Goal: Task Accomplishment & Management: Manage account settings

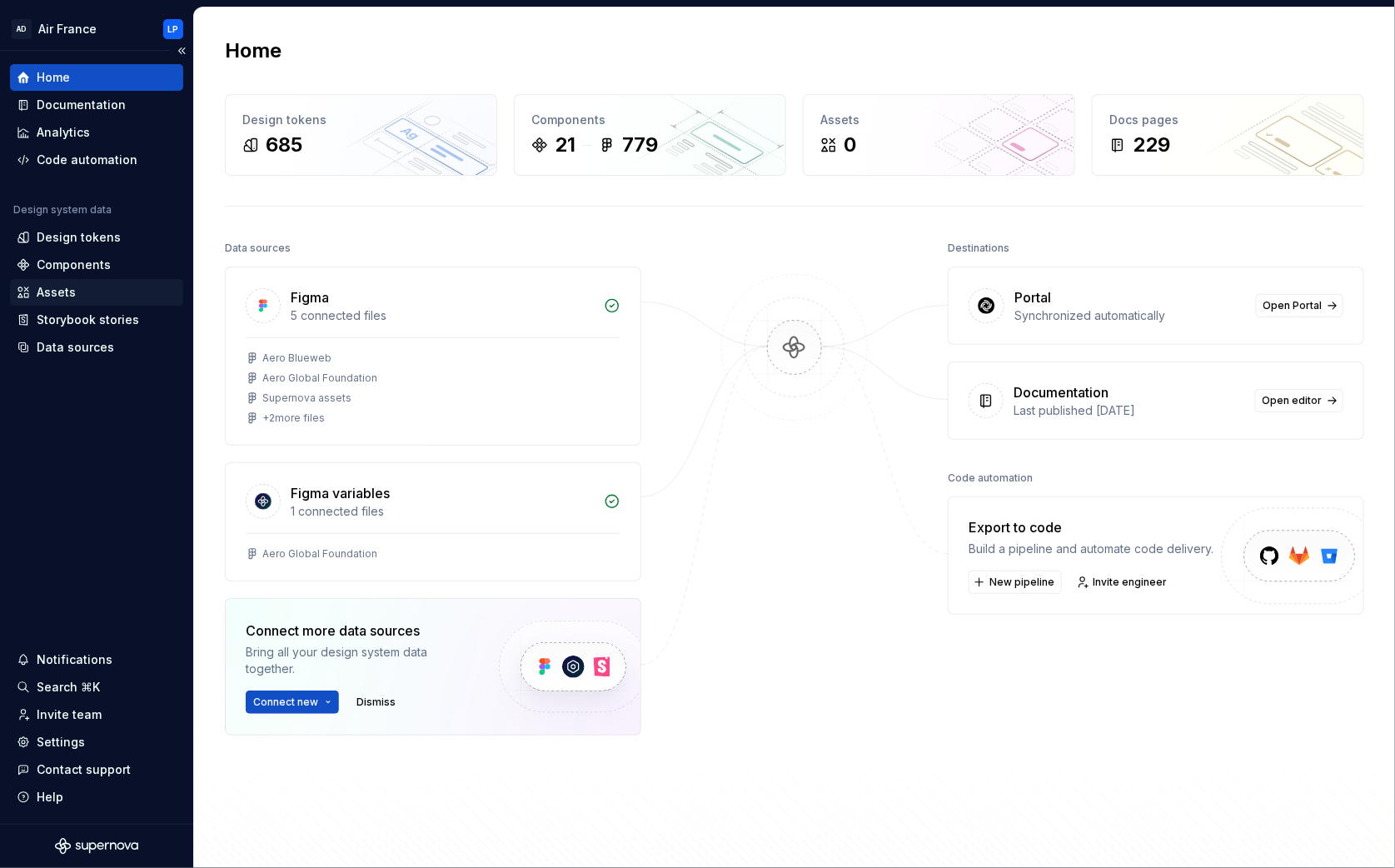
click at [65, 297] on div "Assets" at bounding box center [56, 292] width 39 height 17
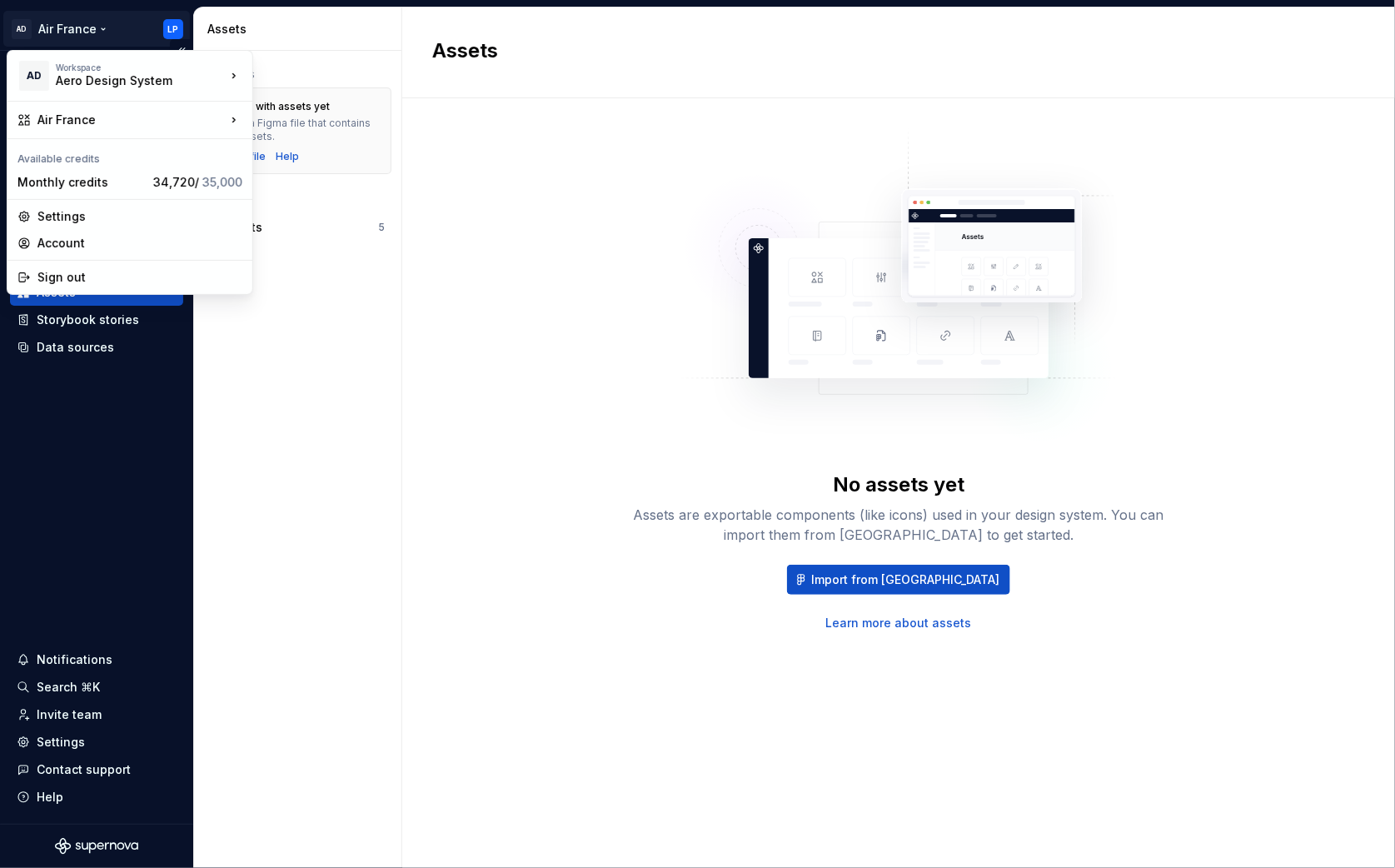
click at [100, 28] on html "AD Air France LP Home Documentation Analytics Code automation Design system dat…" at bounding box center [698, 434] width 1395 height 868
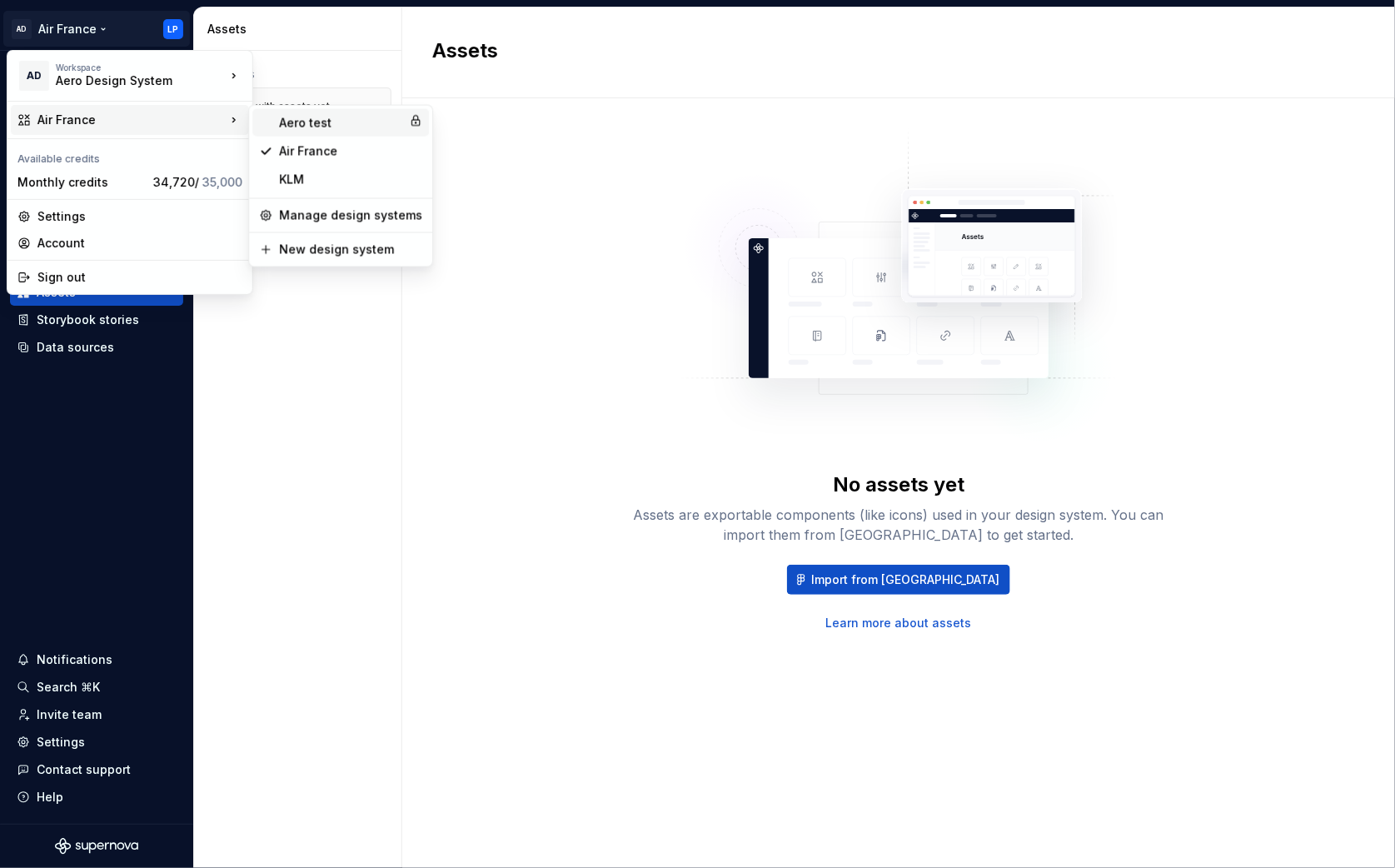
click at [311, 126] on div "Aero test" at bounding box center [341, 122] width 123 height 17
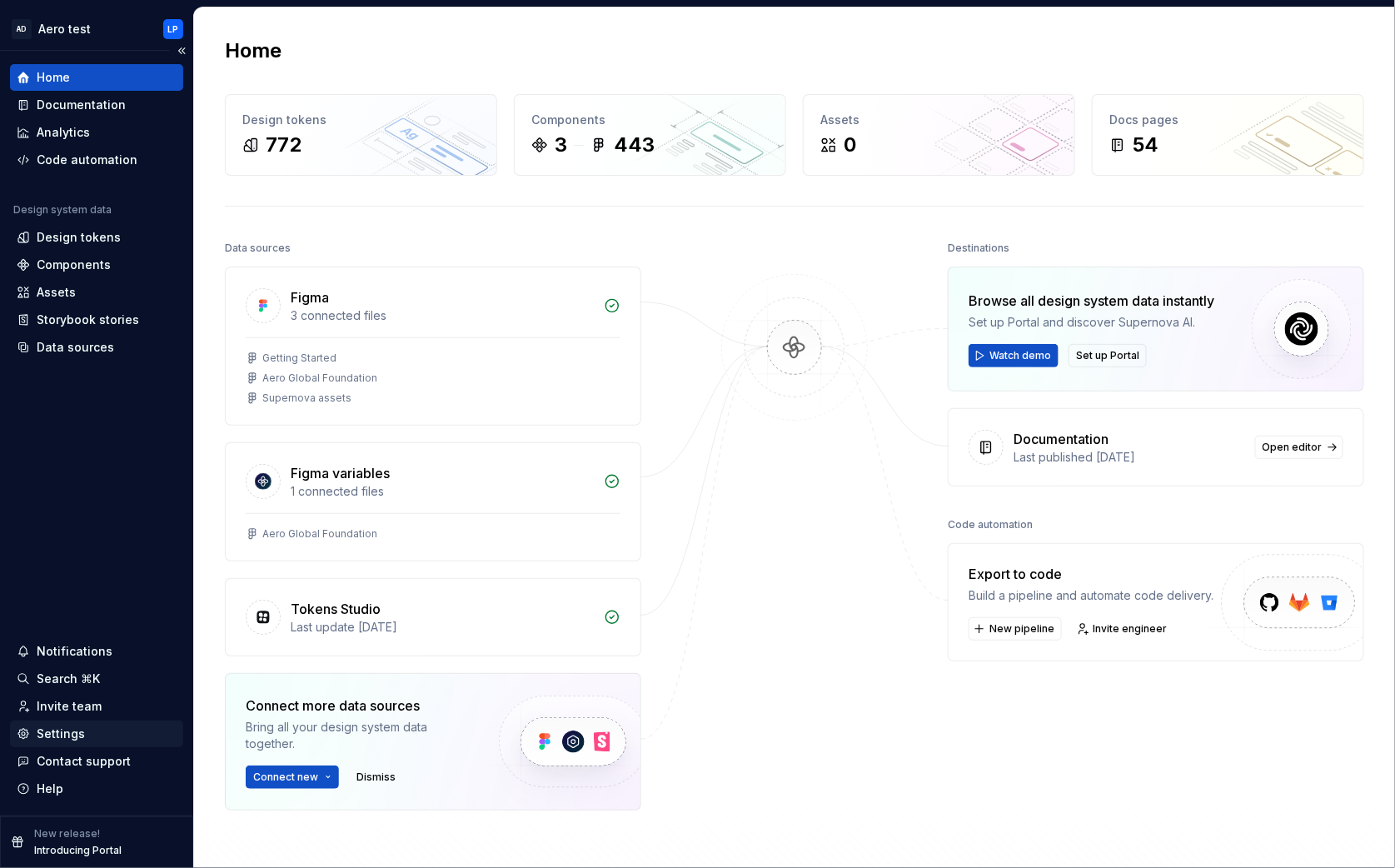
click at [60, 728] on div "Settings" at bounding box center [61, 733] width 48 height 17
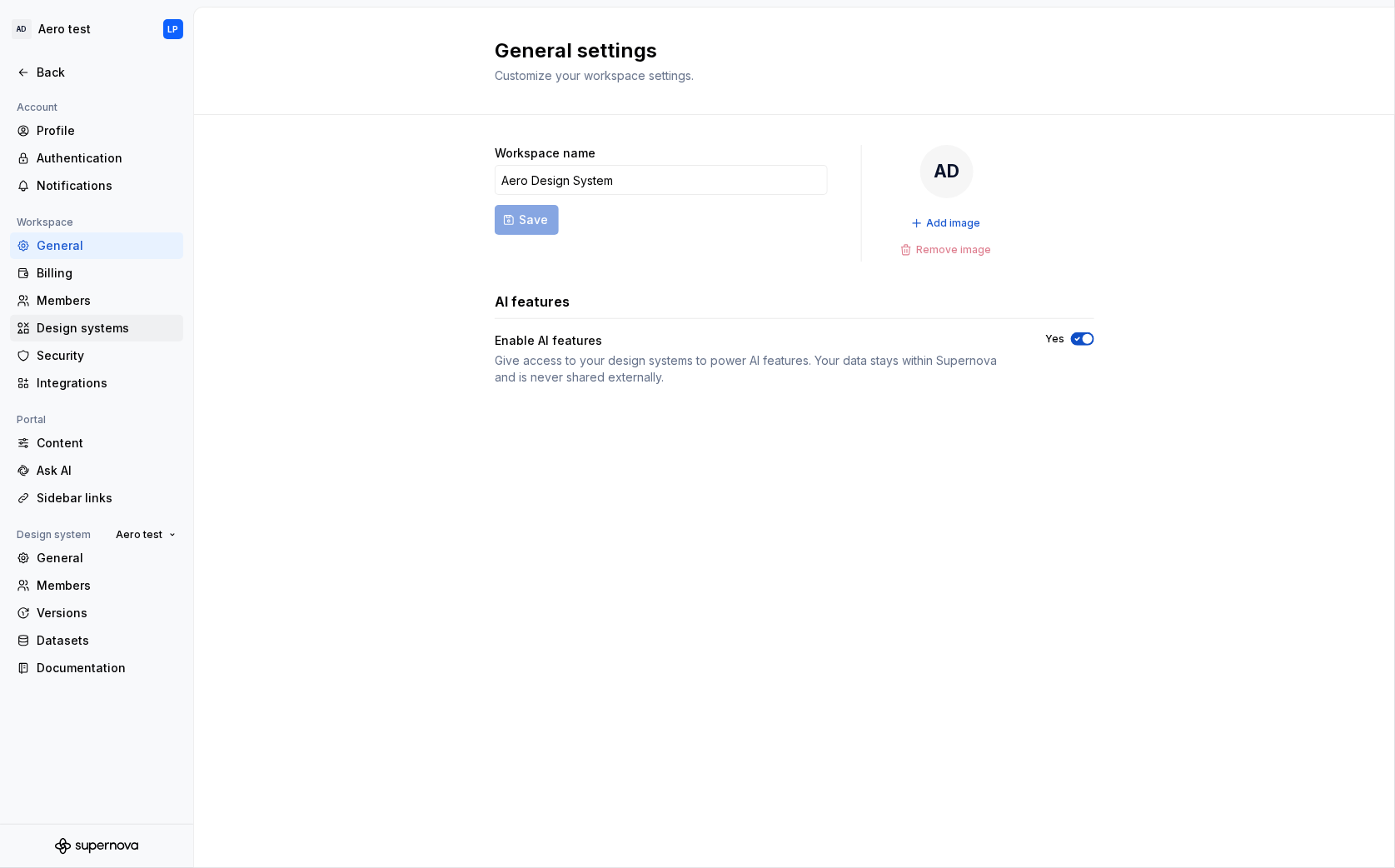
click at [71, 332] on div "Design systems" at bounding box center [106, 328] width 140 height 17
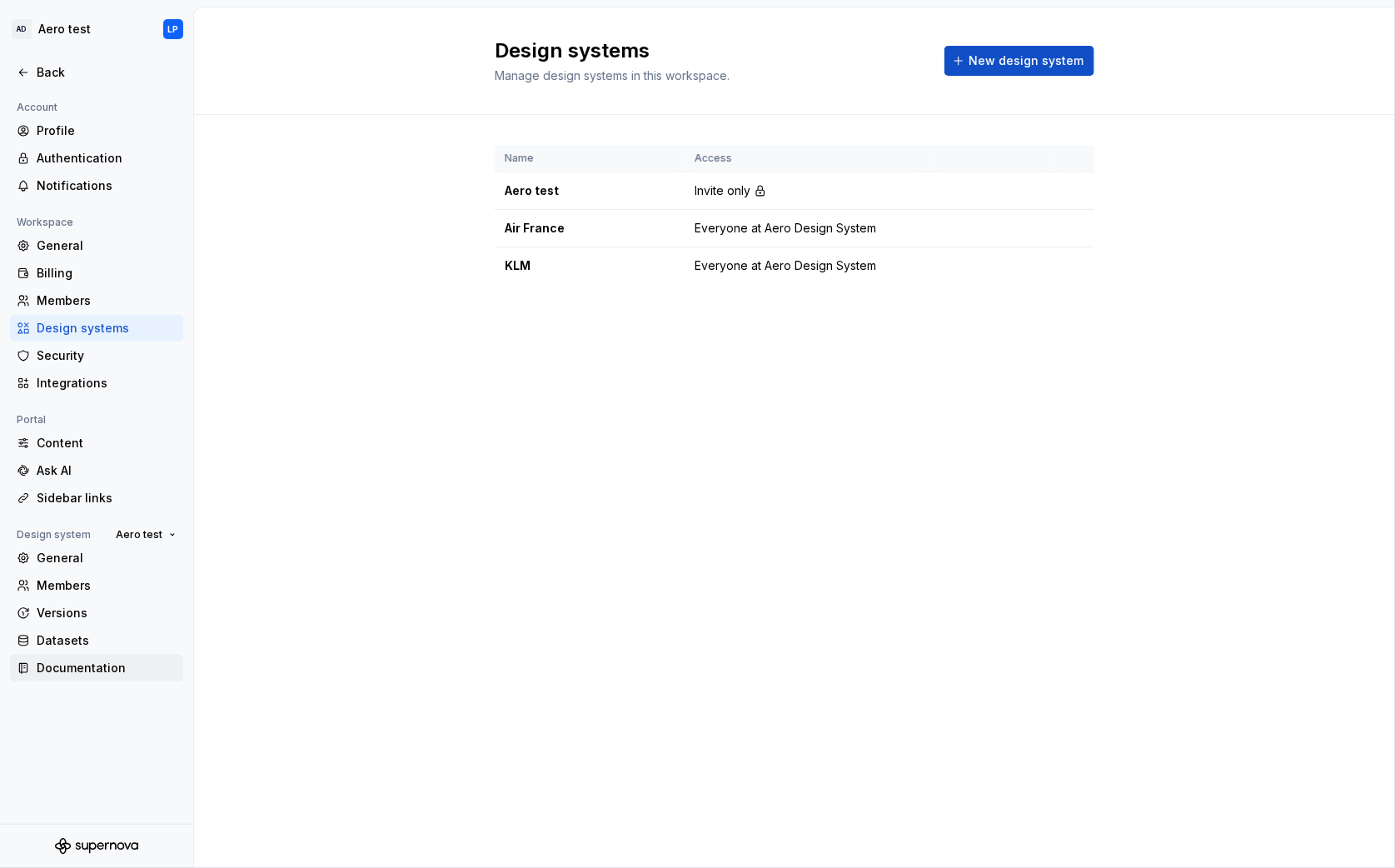
click at [86, 666] on div "Documentation" at bounding box center [106, 668] width 140 height 17
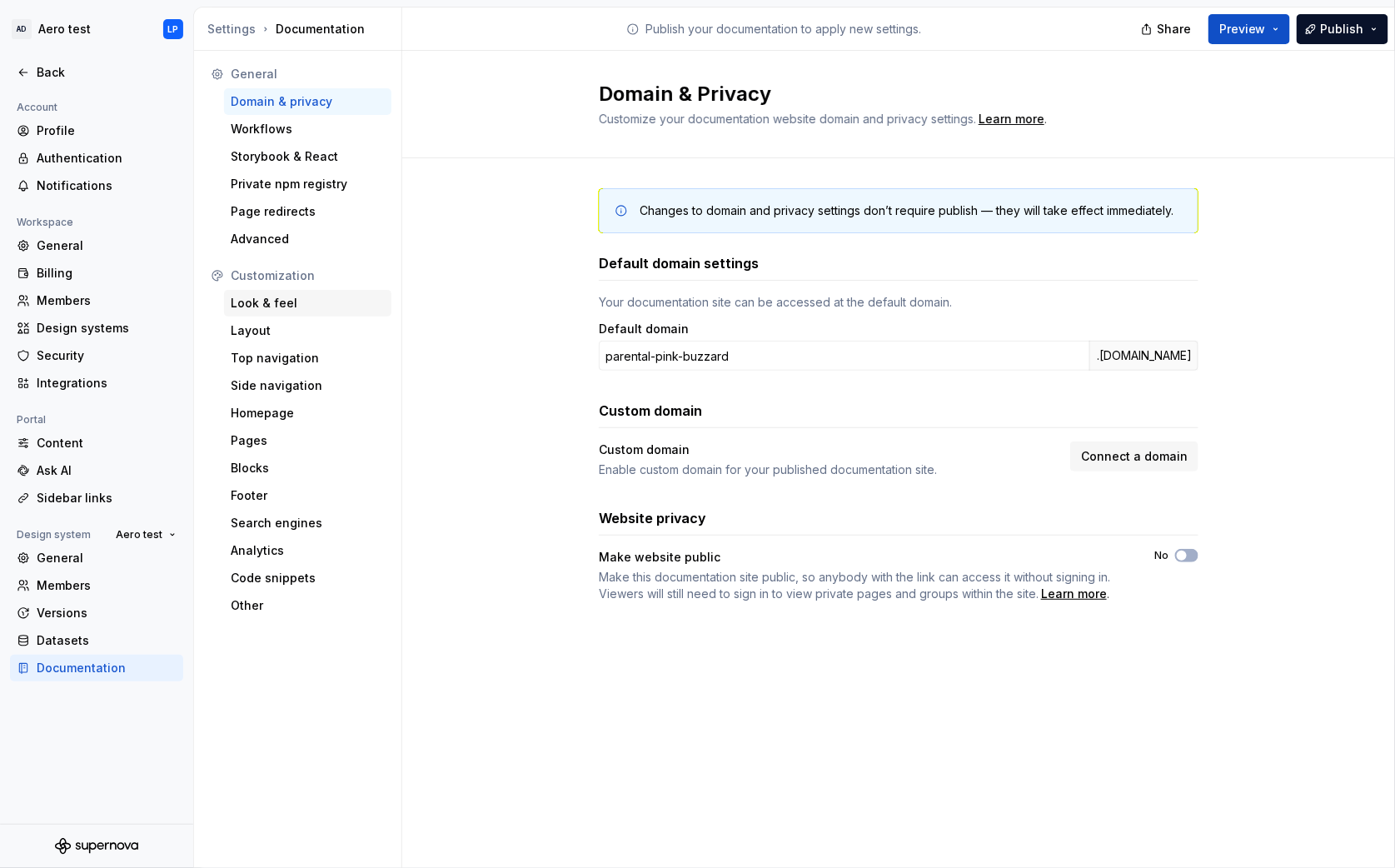
click at [265, 296] on div "Look & feel" at bounding box center [307, 304] width 154 height 17
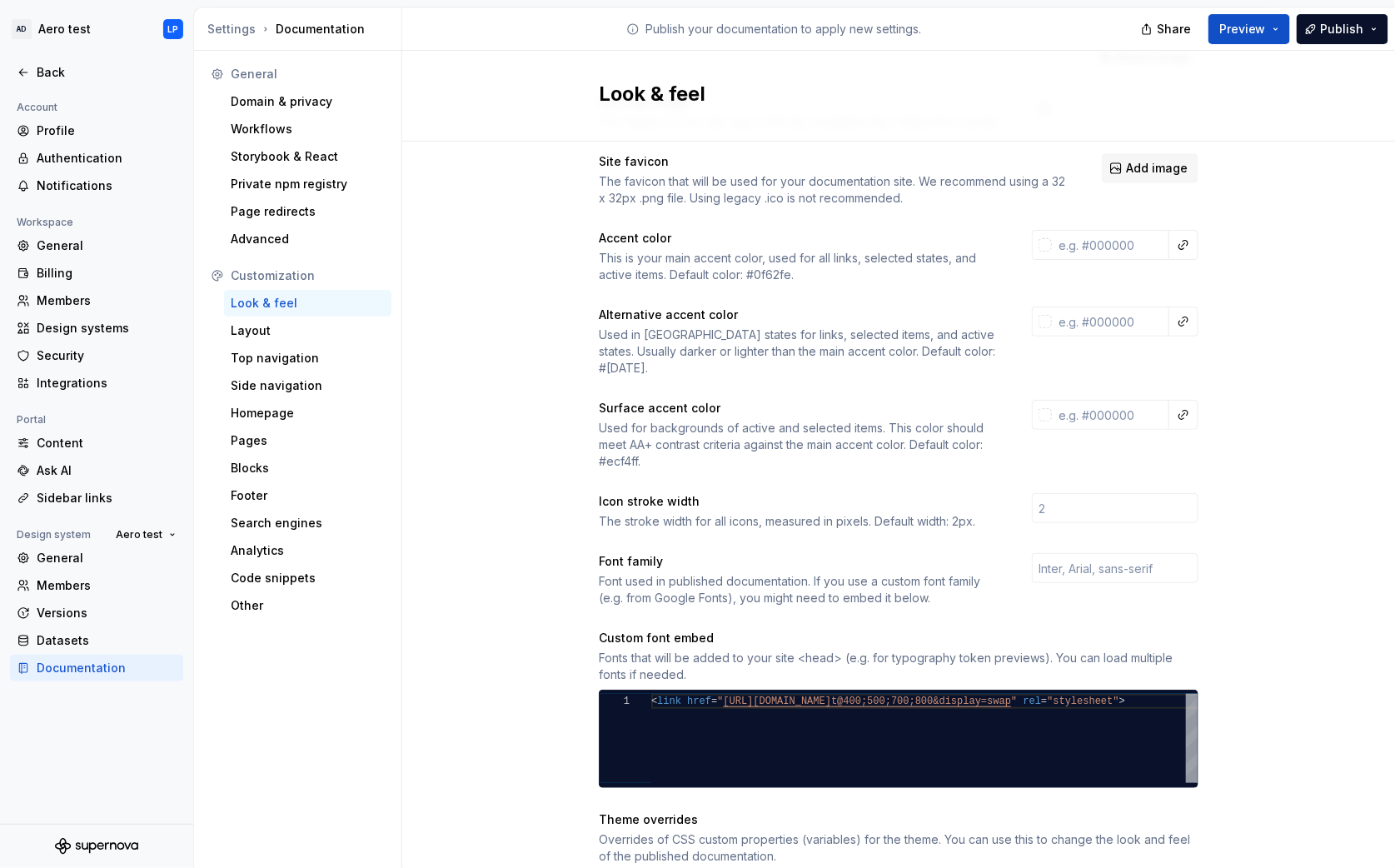
scroll to position [182, 0]
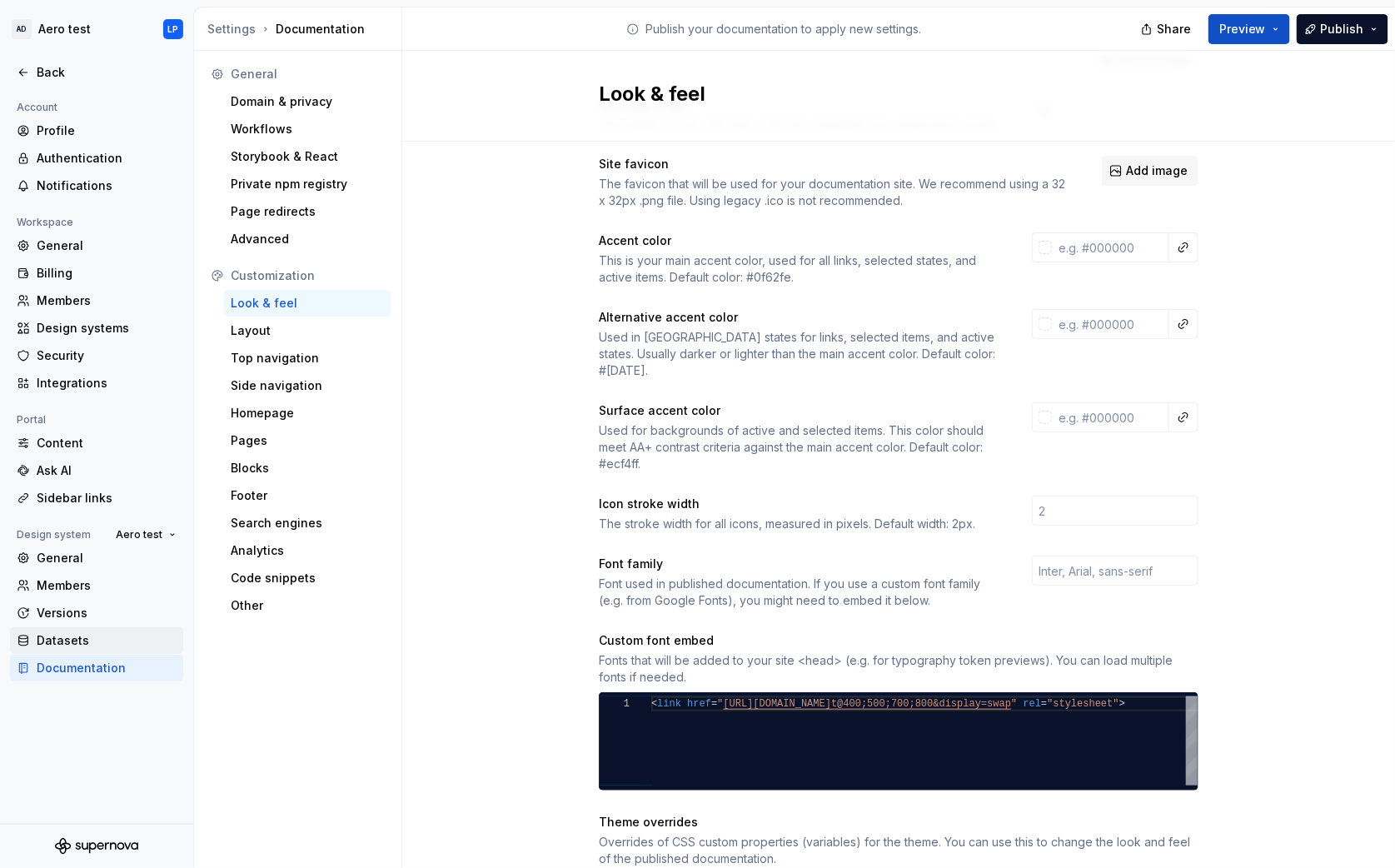
click at [67, 637] on div "Datasets" at bounding box center [106, 640] width 140 height 17
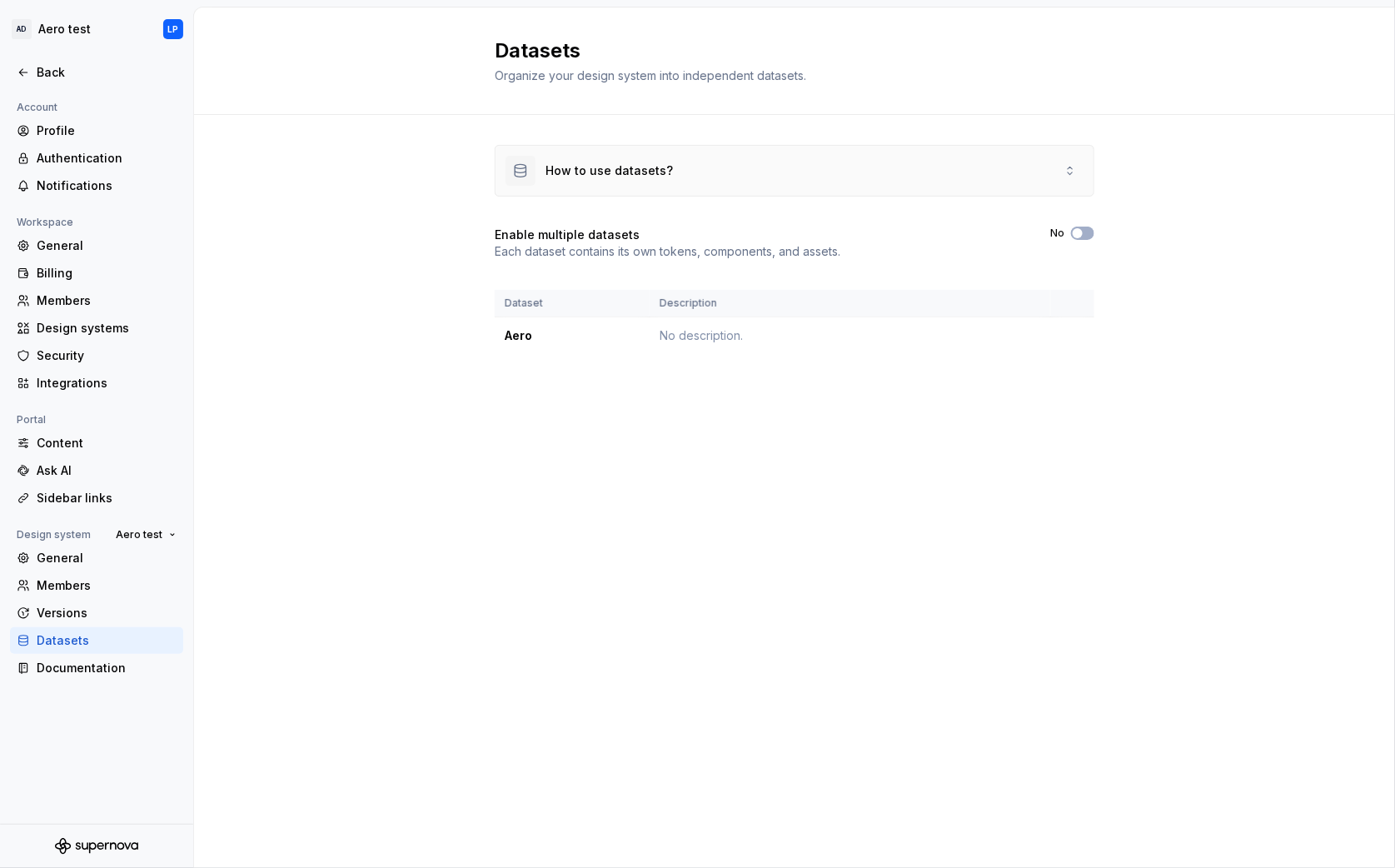
click at [1072, 157] on div "How to use datasets?" at bounding box center [794, 171] width 598 height 50
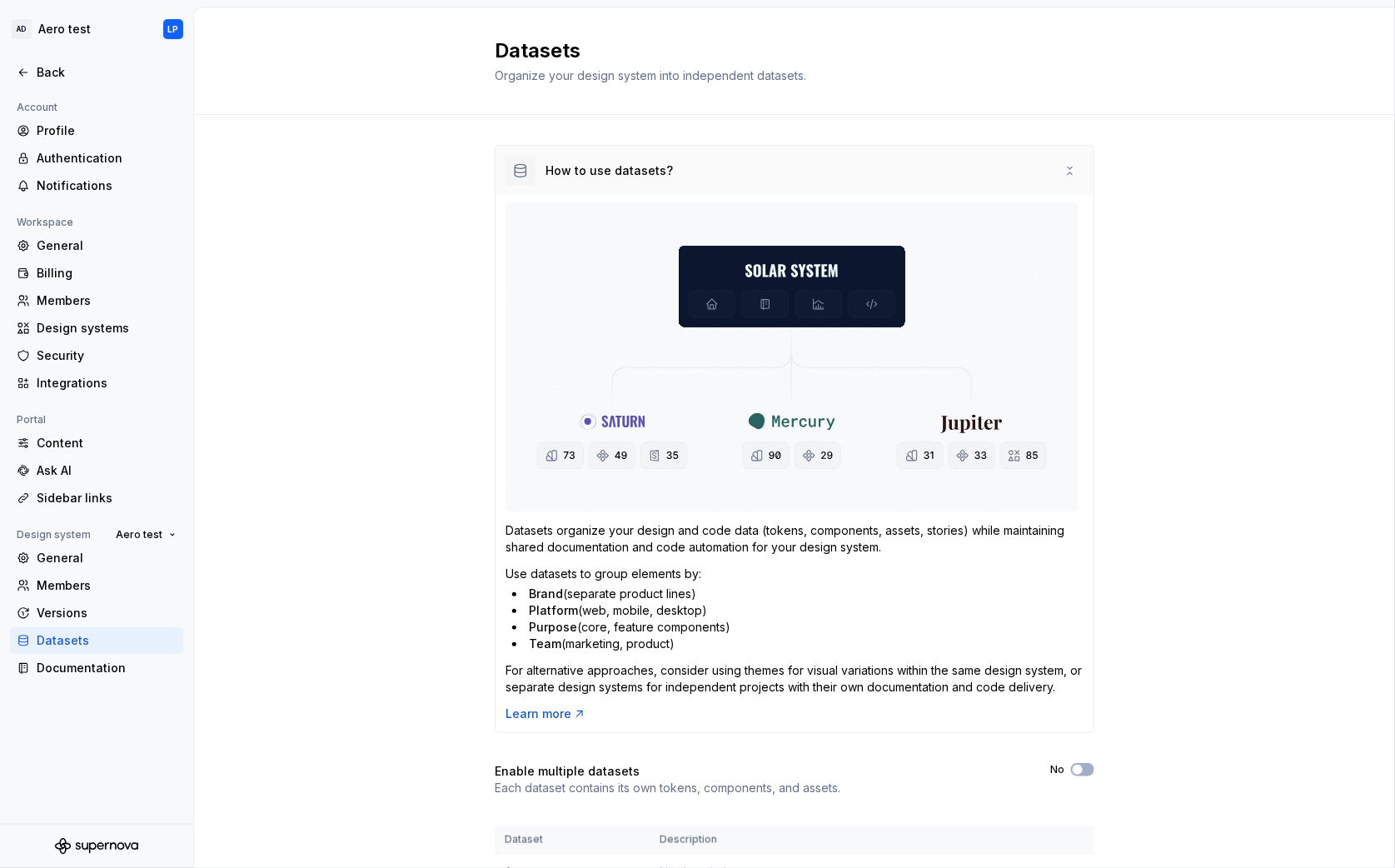
click at [1049, 157] on div "How to use datasets?" at bounding box center [794, 171] width 598 height 50
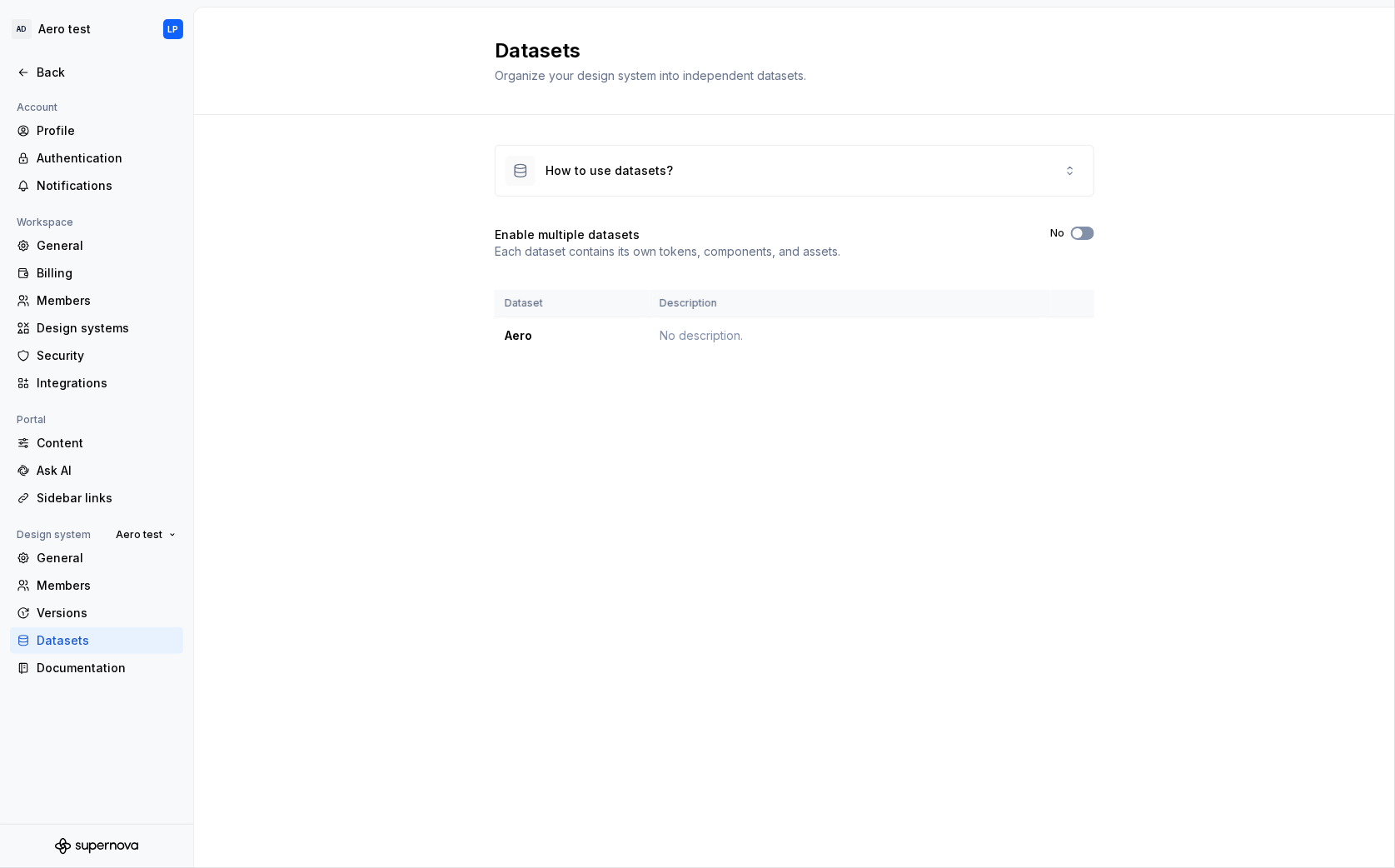
click at [1073, 233] on span "button" at bounding box center [1077, 232] width 10 height 10
click at [1083, 231] on button "No" at bounding box center [1083, 233] width 24 height 13
click at [1181, 194] on div "How to use datasets? Enable multiple datasets Each dataset contains its own tok…" at bounding box center [794, 266] width 1201 height 303
click at [1047, 58] on span "New dataset" at bounding box center [1046, 61] width 75 height 17
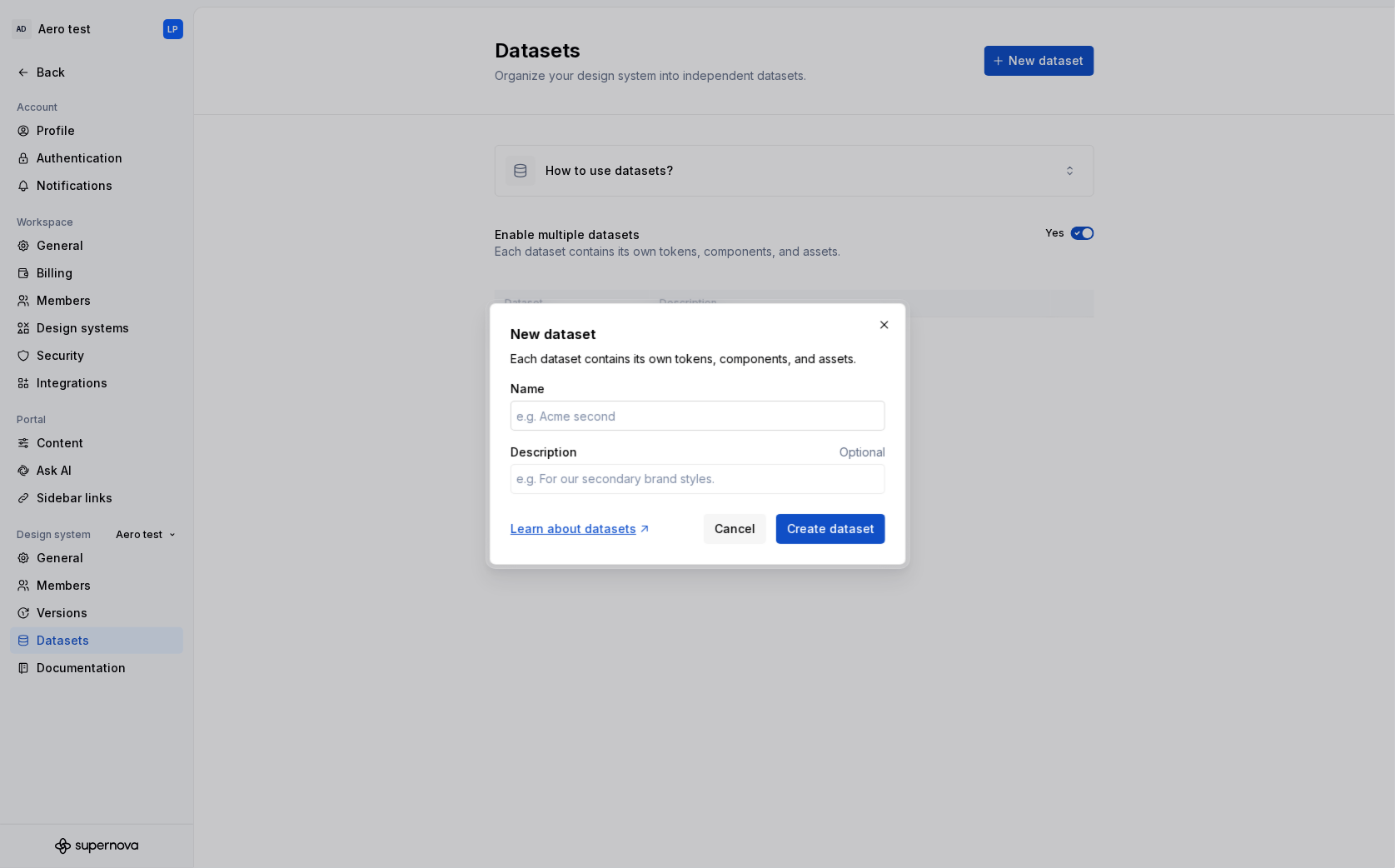
type input "S"
type textarea "*"
type input "Second set"
click at [850, 527] on span "Create dataset" at bounding box center [830, 529] width 87 height 17
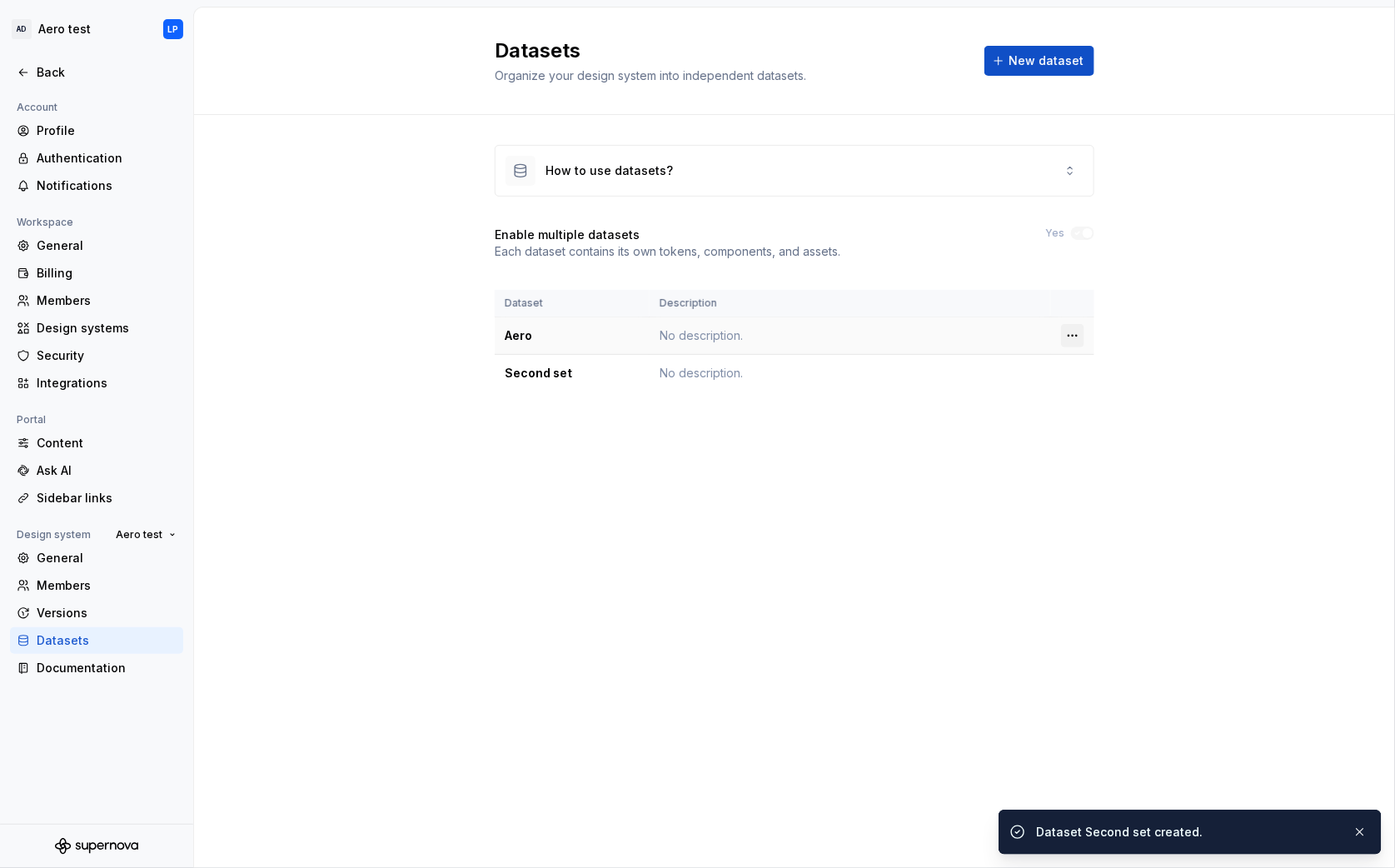
click at [1072, 337] on html "AD Aero test LP Back Account Profile Authentication Notifications Workspace Gen…" at bounding box center [698, 434] width 1395 height 868
click at [1115, 374] on div "Edit details" at bounding box center [1136, 366] width 141 height 27
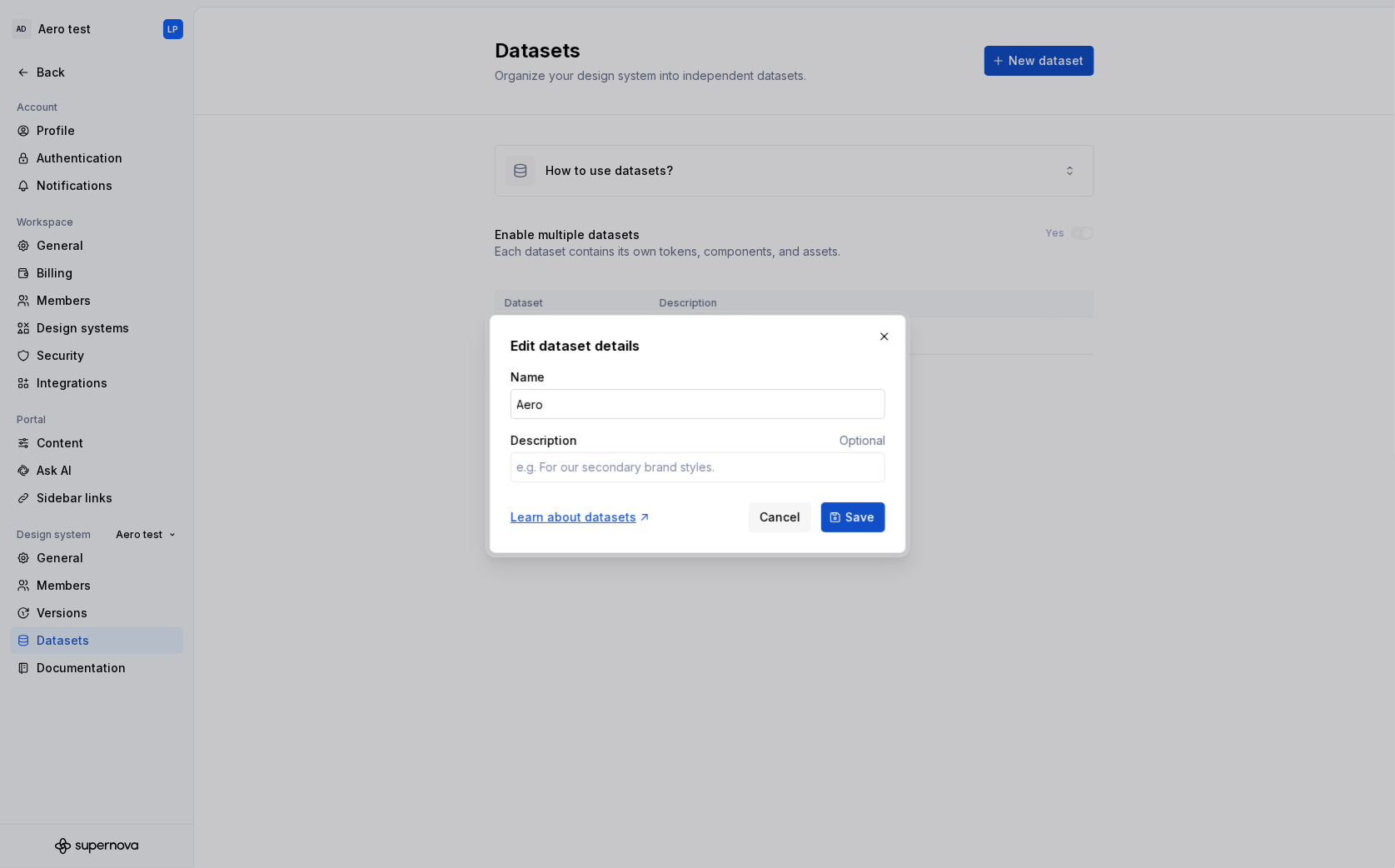
click at [732, 414] on input "Aero" at bounding box center [698, 404] width 375 height 30
type textarea "*"
type input "First set"
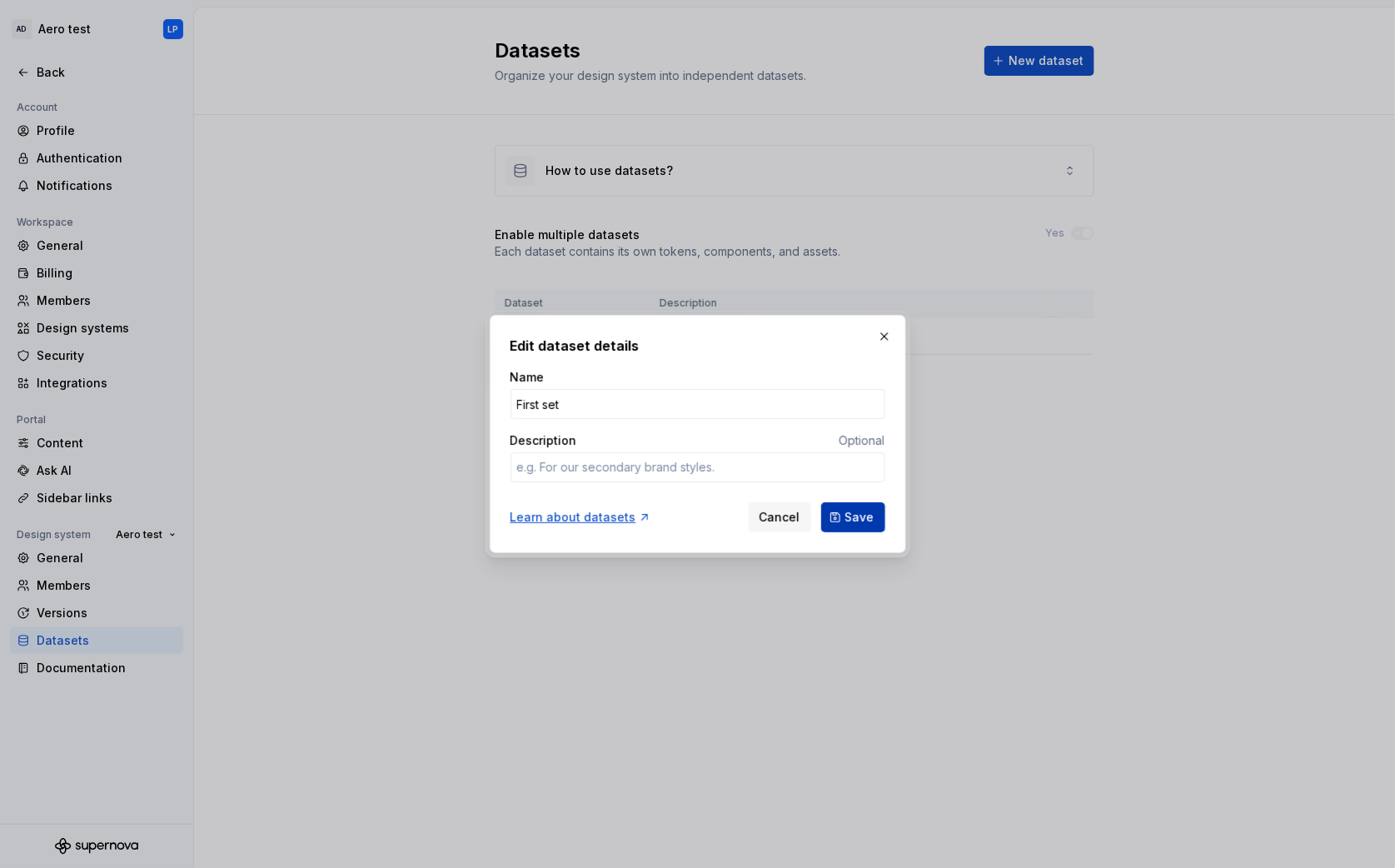
click at [868, 516] on span "Save" at bounding box center [860, 517] width 29 height 17
type textarea "*"
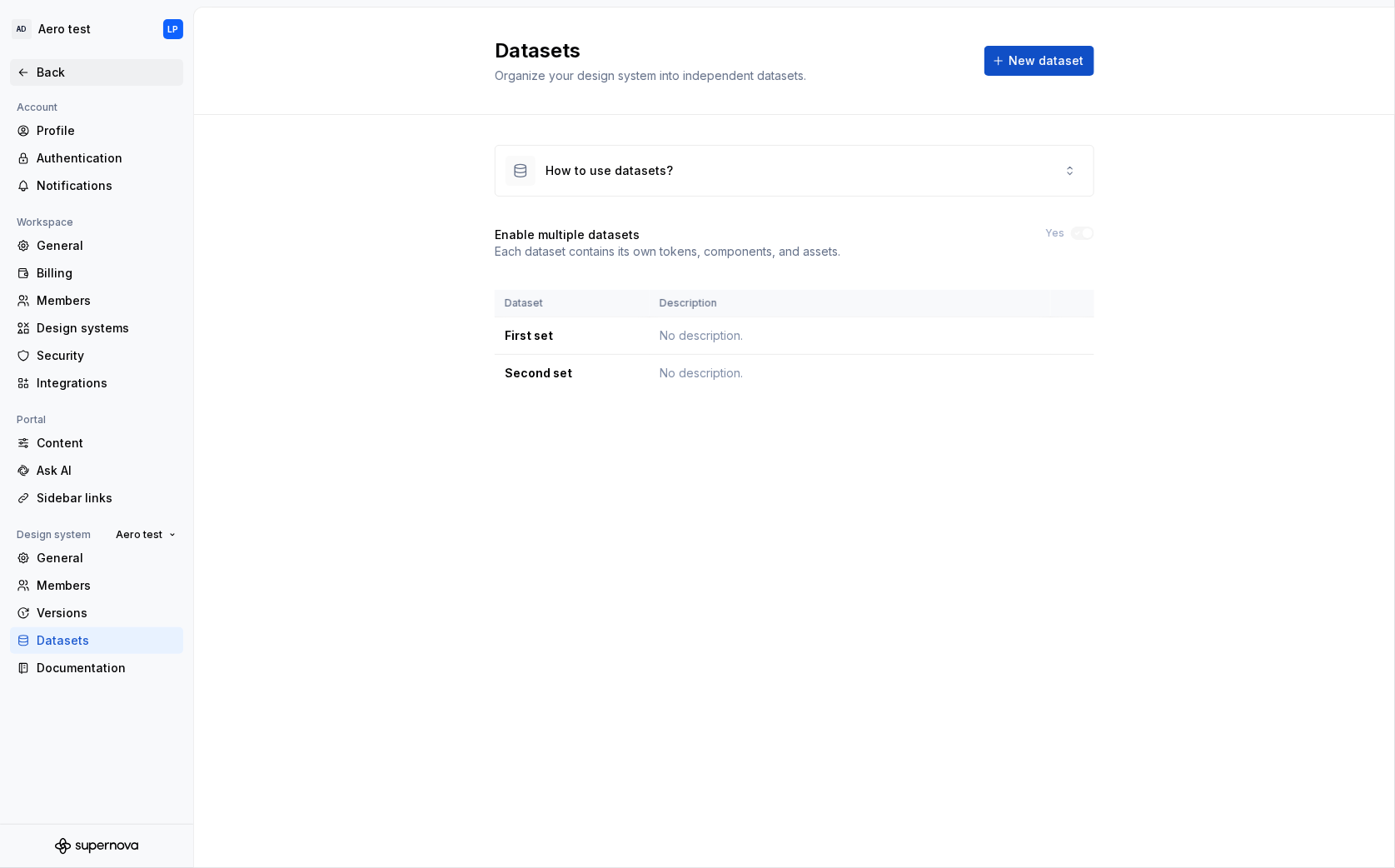
click at [55, 73] on div "Back" at bounding box center [106, 73] width 140 height 17
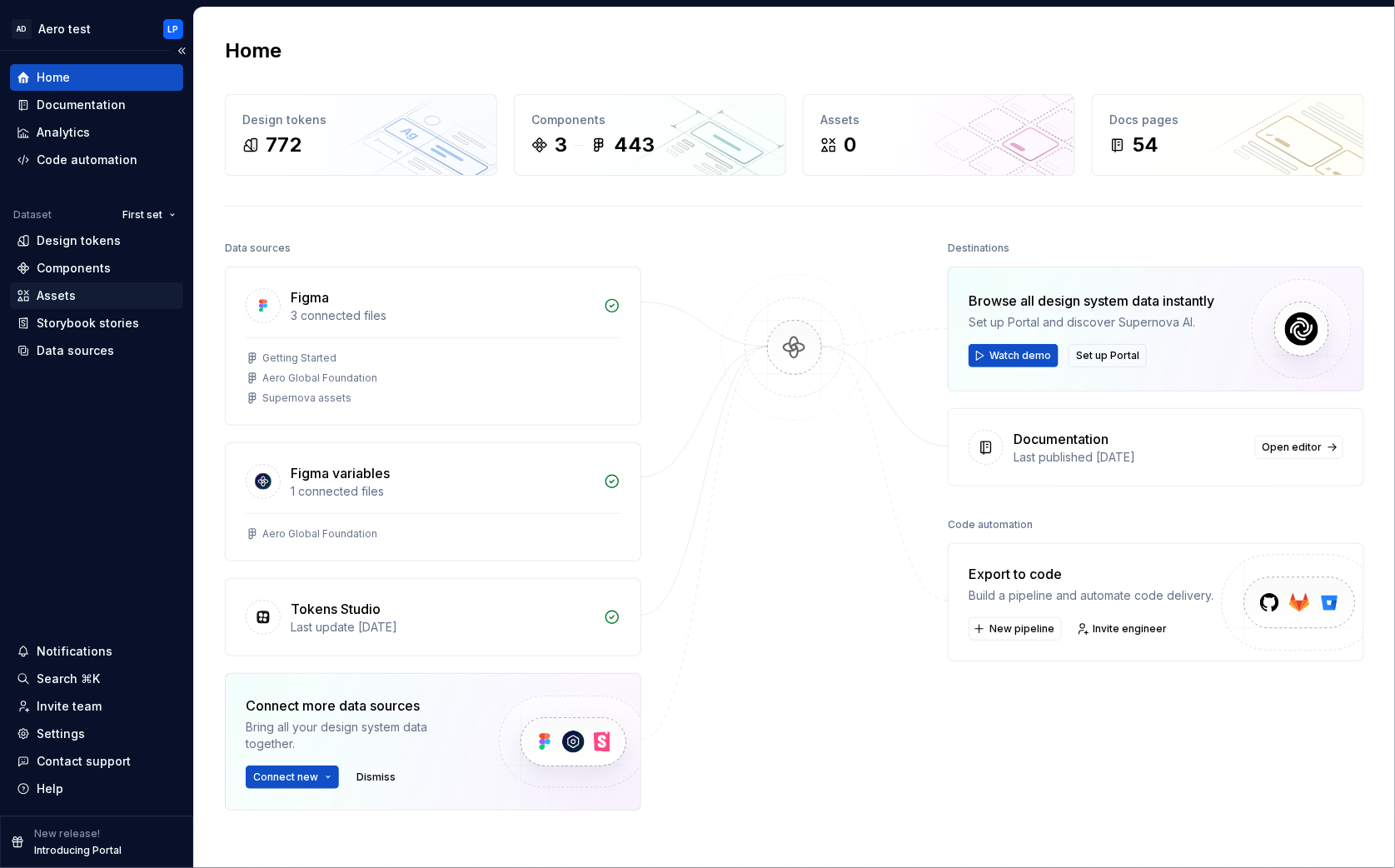
click at [56, 294] on div "Assets" at bounding box center [56, 296] width 39 height 17
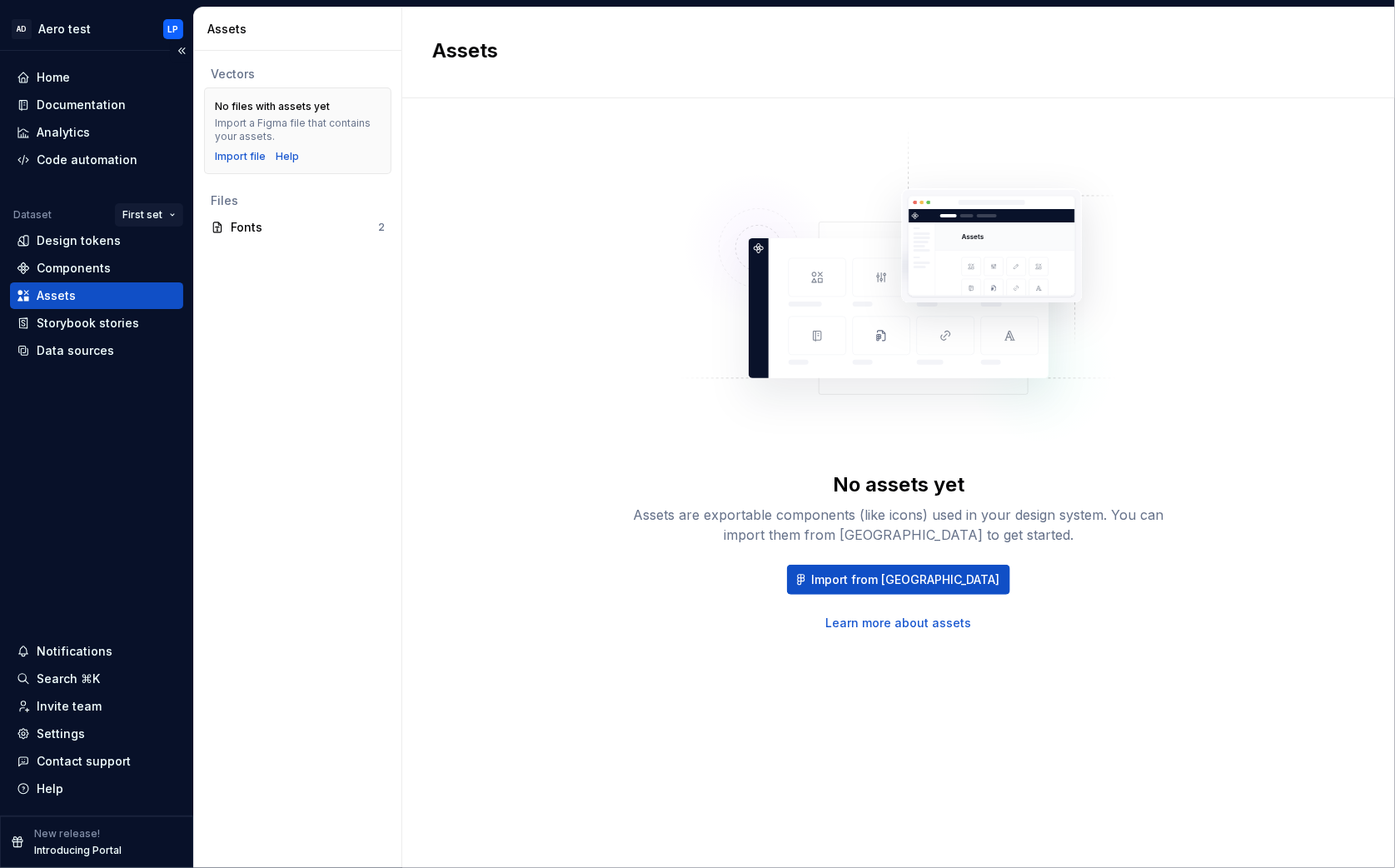
click at [164, 211] on html "AD Aero test LP Home Documentation Analytics Code automation Dataset First set …" at bounding box center [698, 434] width 1395 height 868
click at [921, 582] on span "Import from [GEOGRAPHIC_DATA]" at bounding box center [905, 580] width 188 height 17
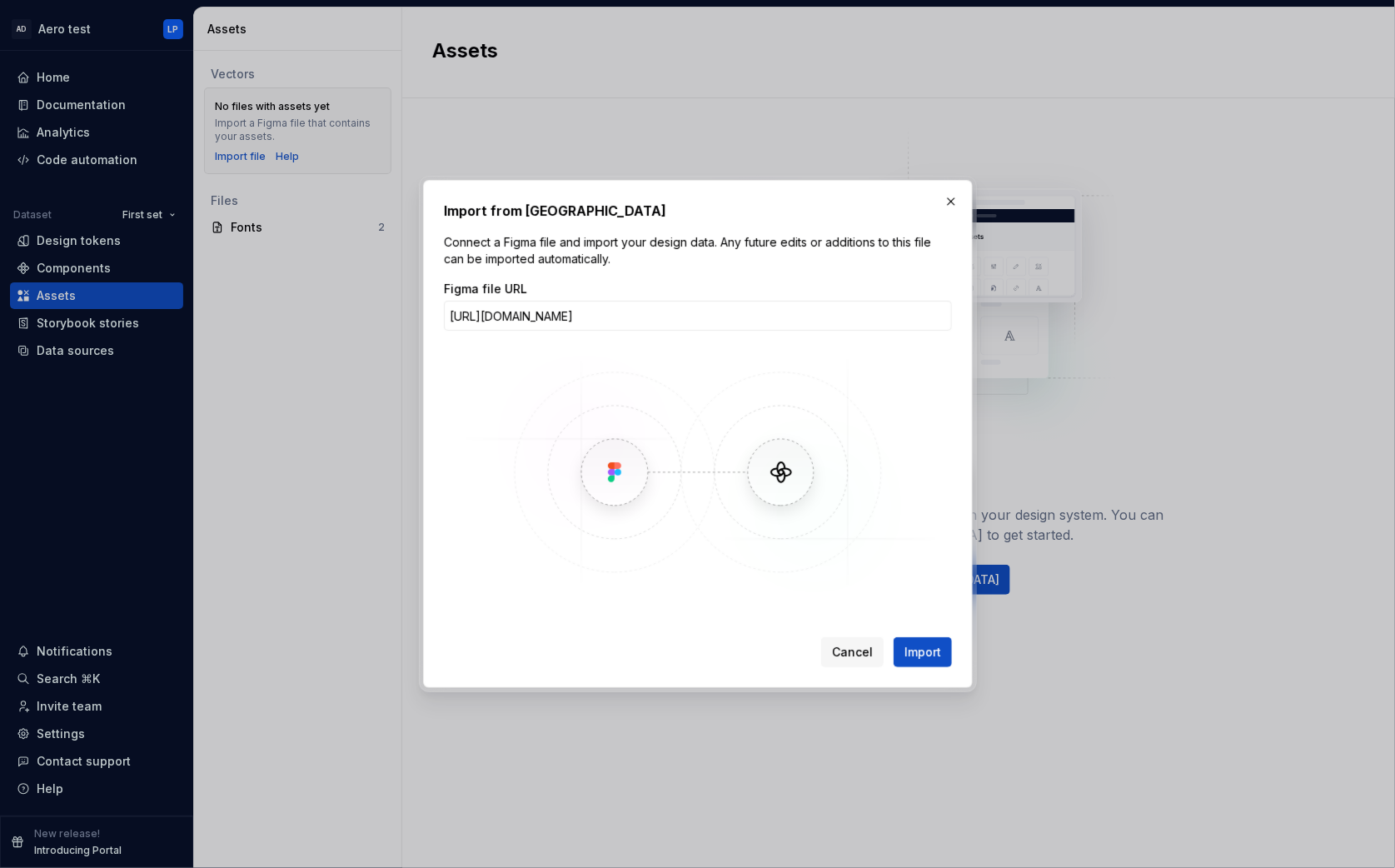
scroll to position [0, 196]
type input "[URL][DOMAIN_NAME]"
click at [924, 647] on span "Import" at bounding box center [922, 652] width 37 height 17
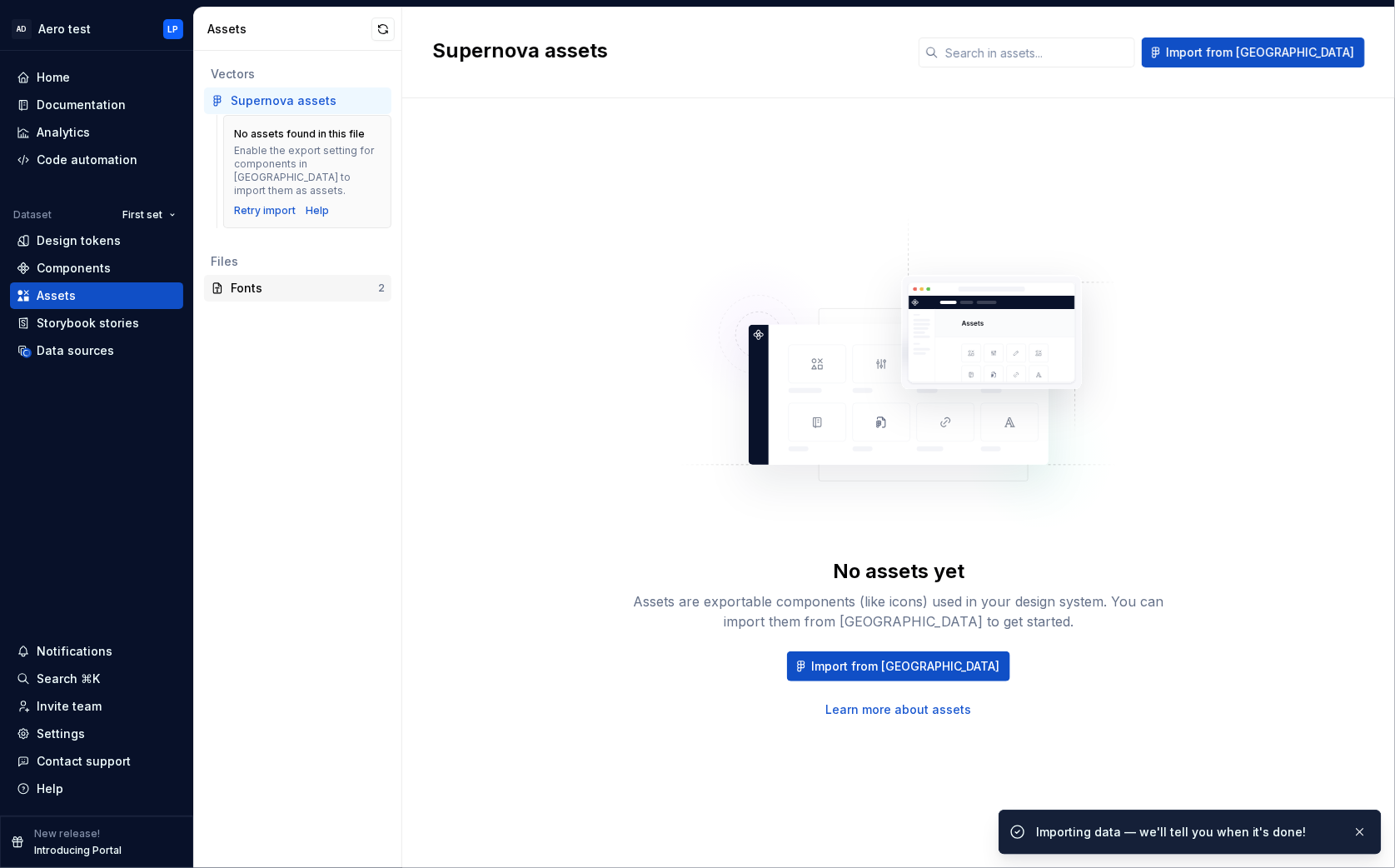
click at [254, 280] on div "Fonts" at bounding box center [304, 288] width 147 height 17
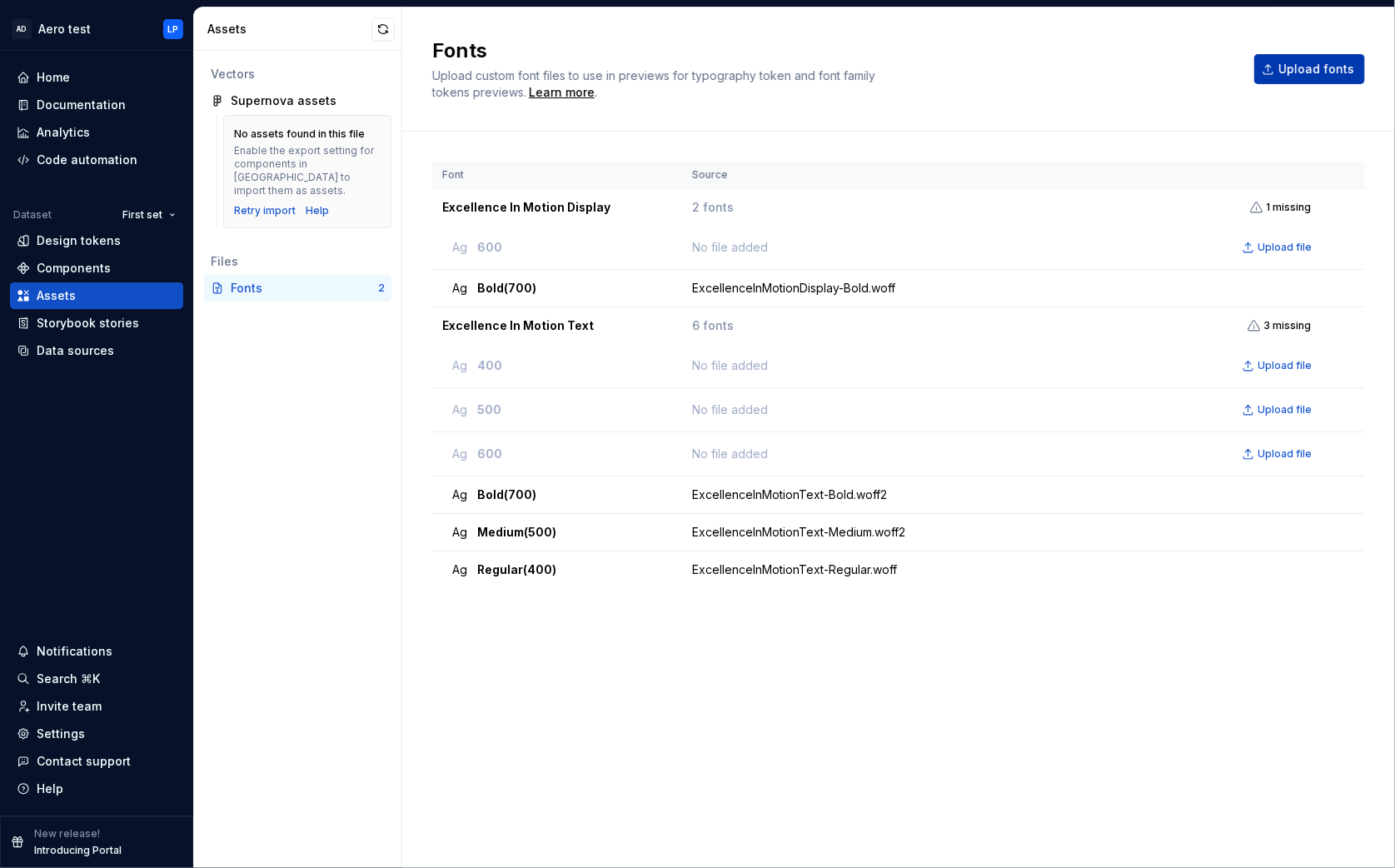
click at [1306, 72] on span "Upload fonts" at bounding box center [1316, 69] width 76 height 17
click at [118, 237] on div "Design tokens" at bounding box center [97, 241] width 160 height 17
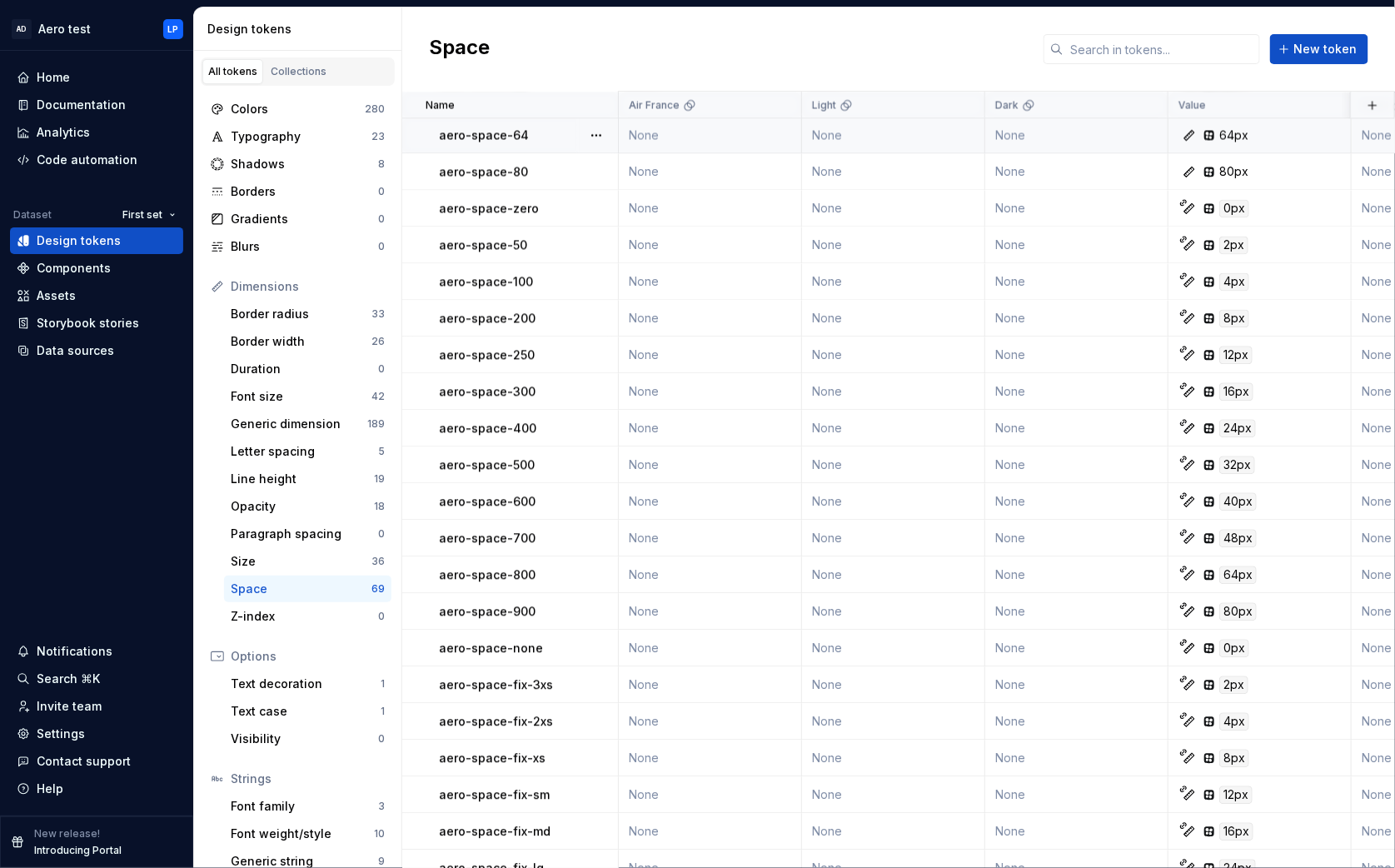
scroll to position [1354, 0]
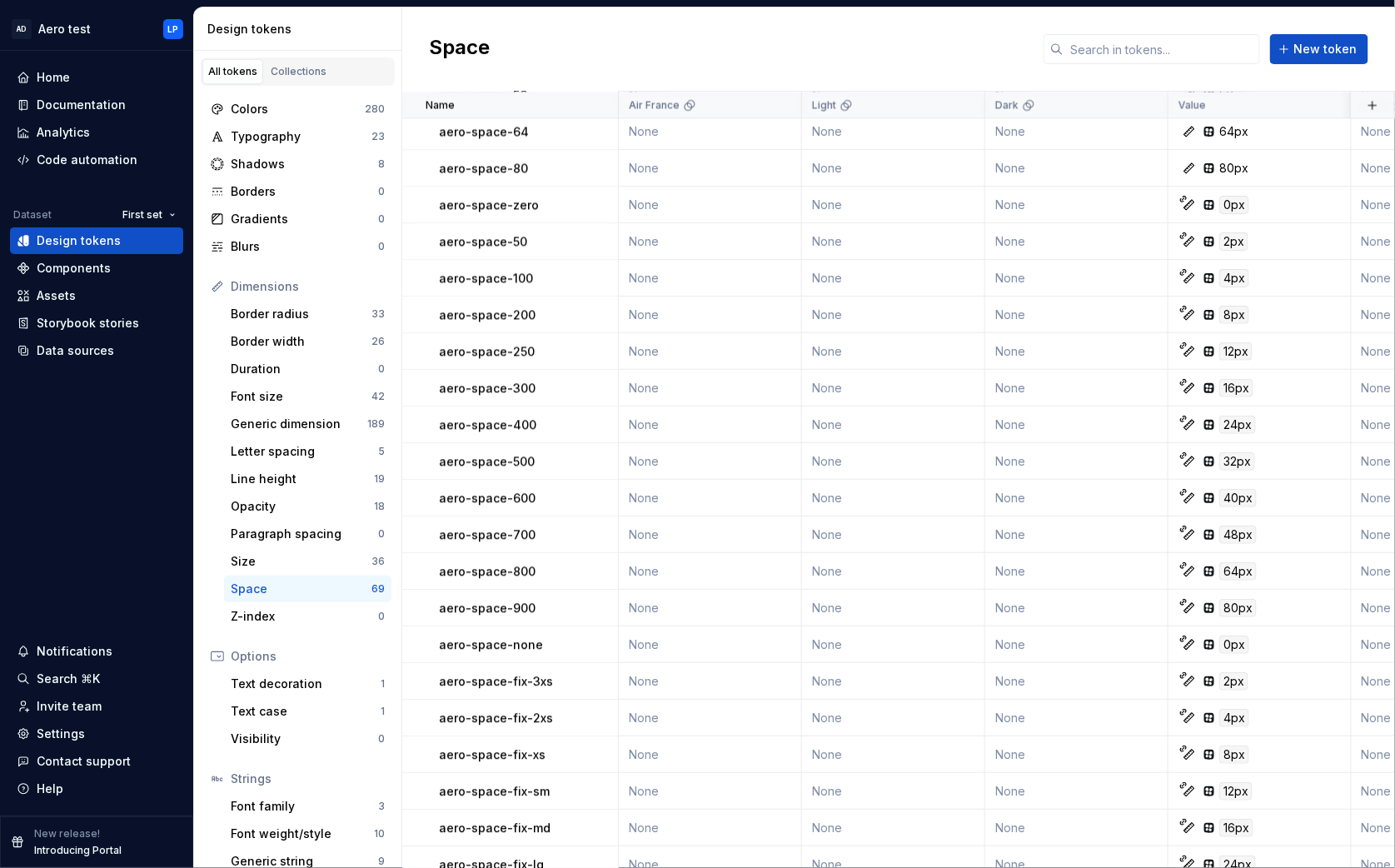
click at [781, 102] on html "AD Aero test LP Home Documentation Analytics Code automation Dataset First set …" at bounding box center [698, 434] width 1395 height 868
click at [793, 37] on html "AD Aero test LP Home Documentation Analytics Code automation Dataset First set …" at bounding box center [698, 434] width 1395 height 868
click at [277, 107] on div "Colors" at bounding box center [297, 109] width 134 height 17
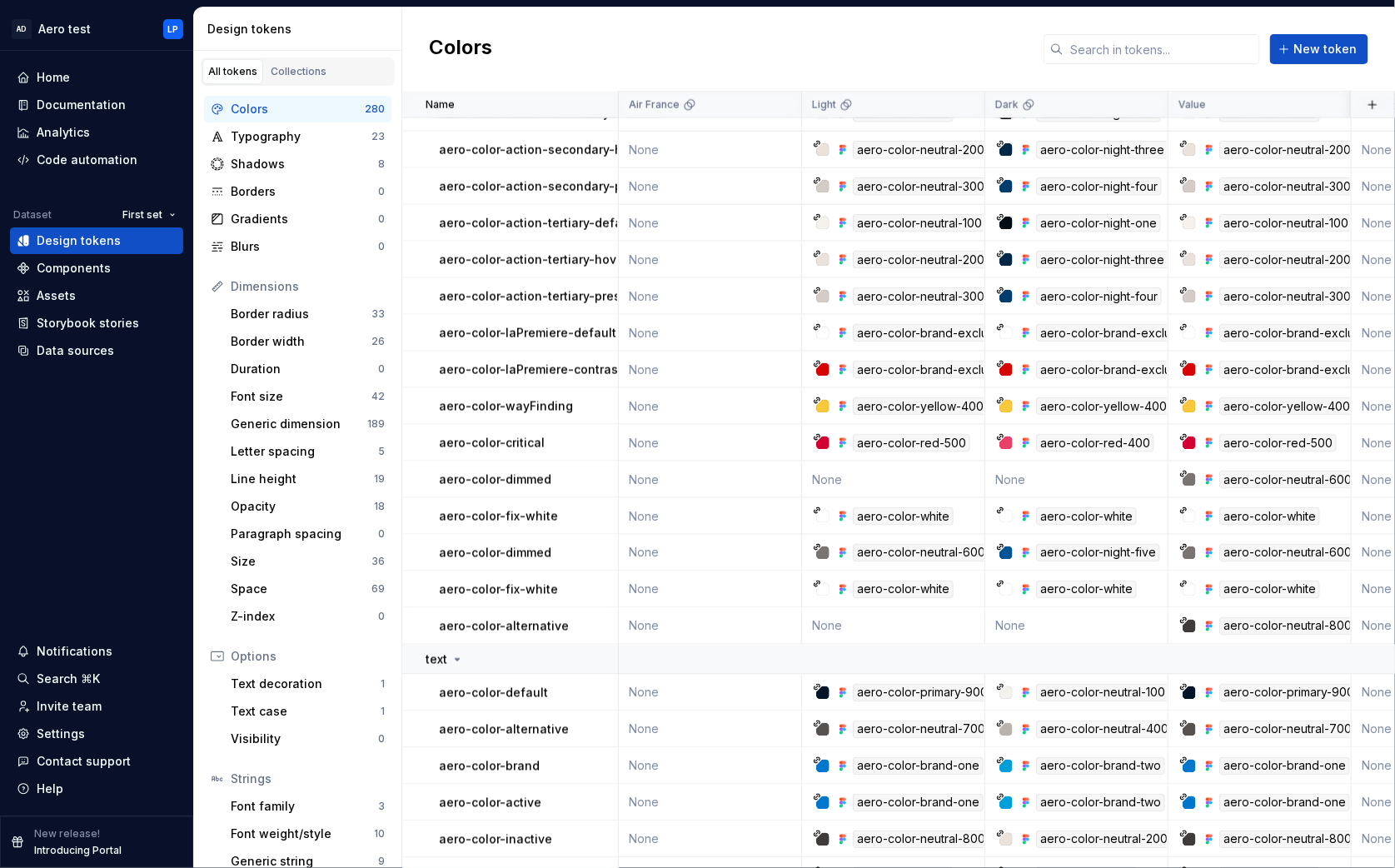
scroll to position [7962, 0]
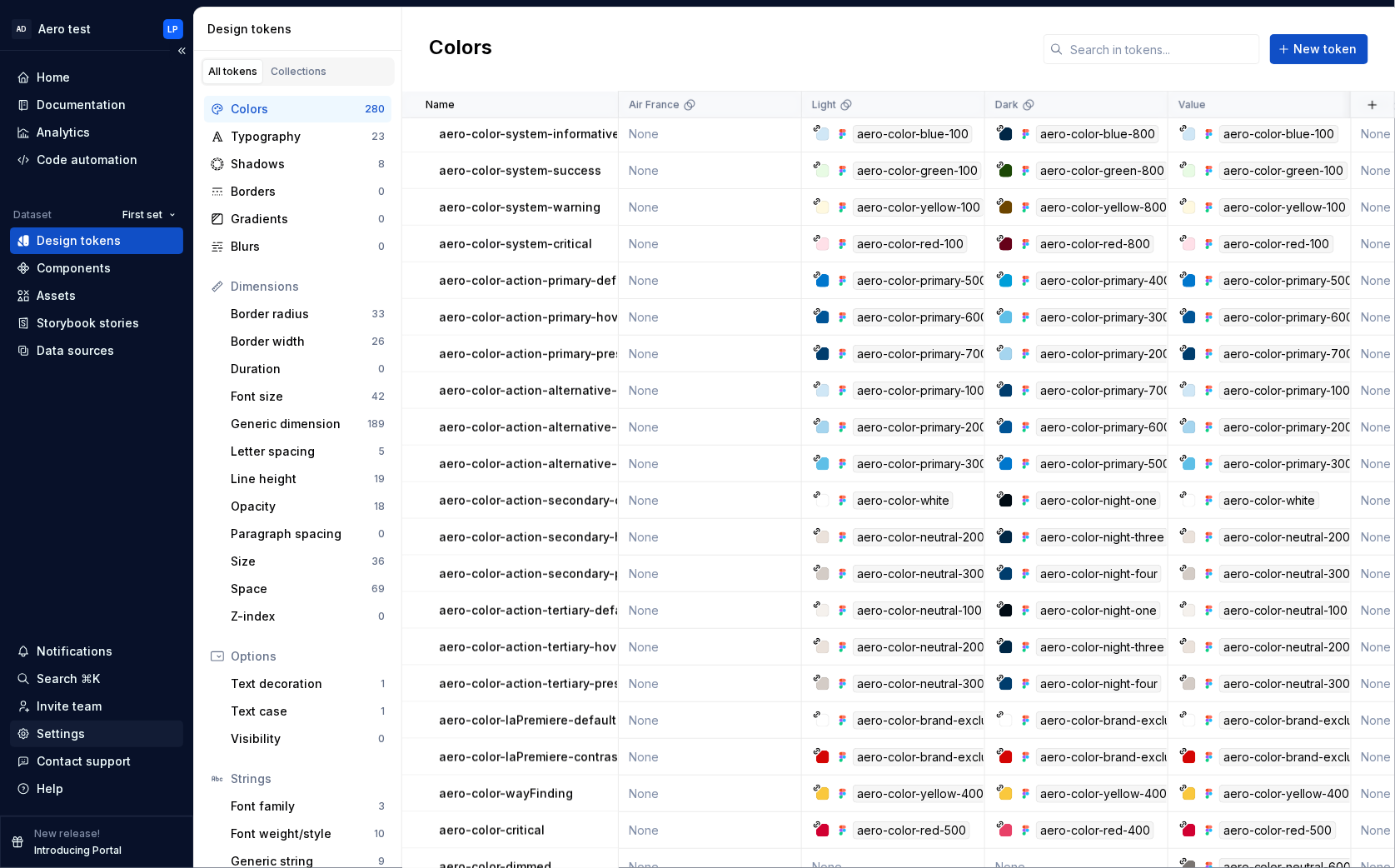
click at [71, 728] on div "Settings" at bounding box center [61, 733] width 48 height 17
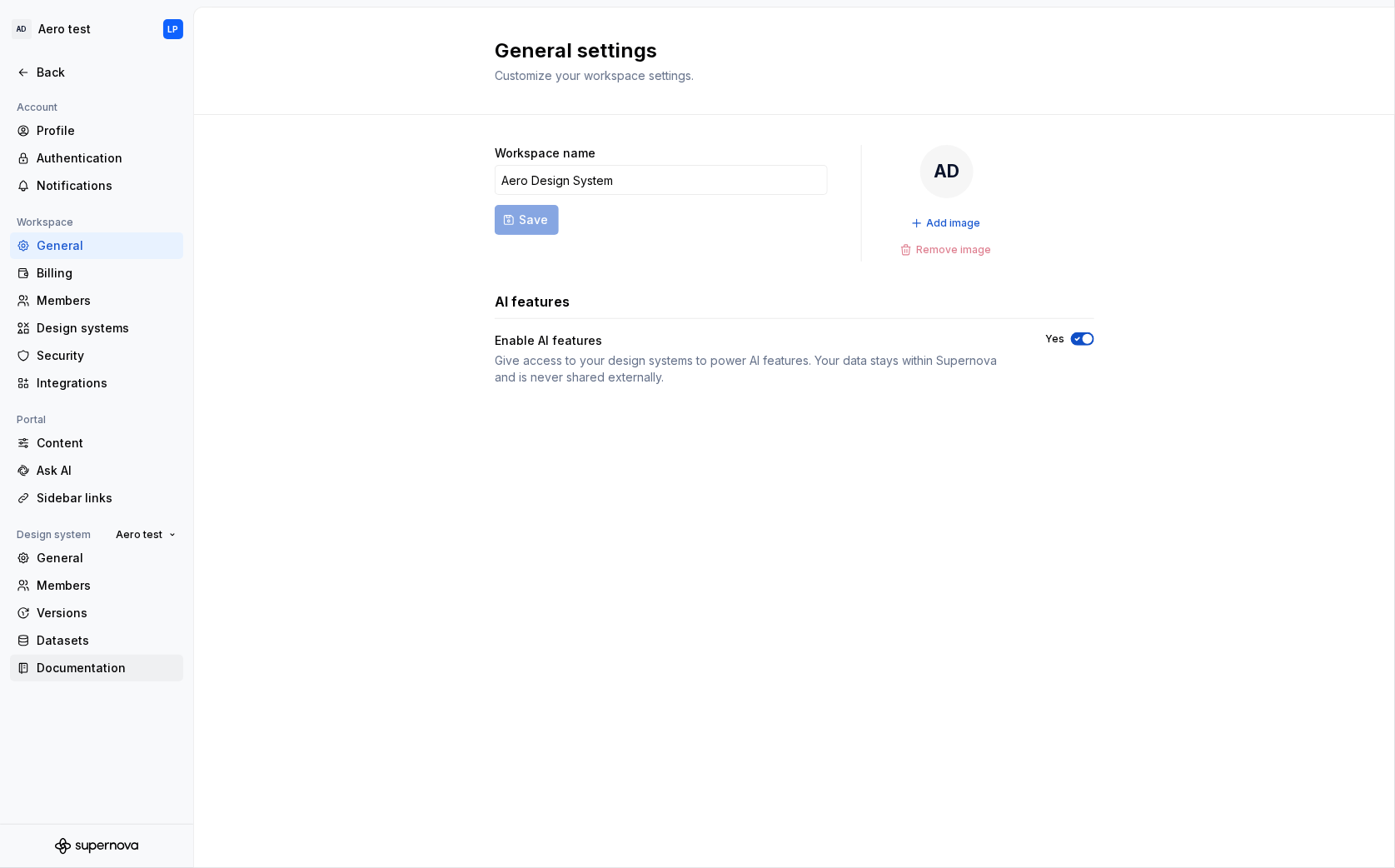
click at [93, 666] on div "Documentation" at bounding box center [106, 668] width 140 height 17
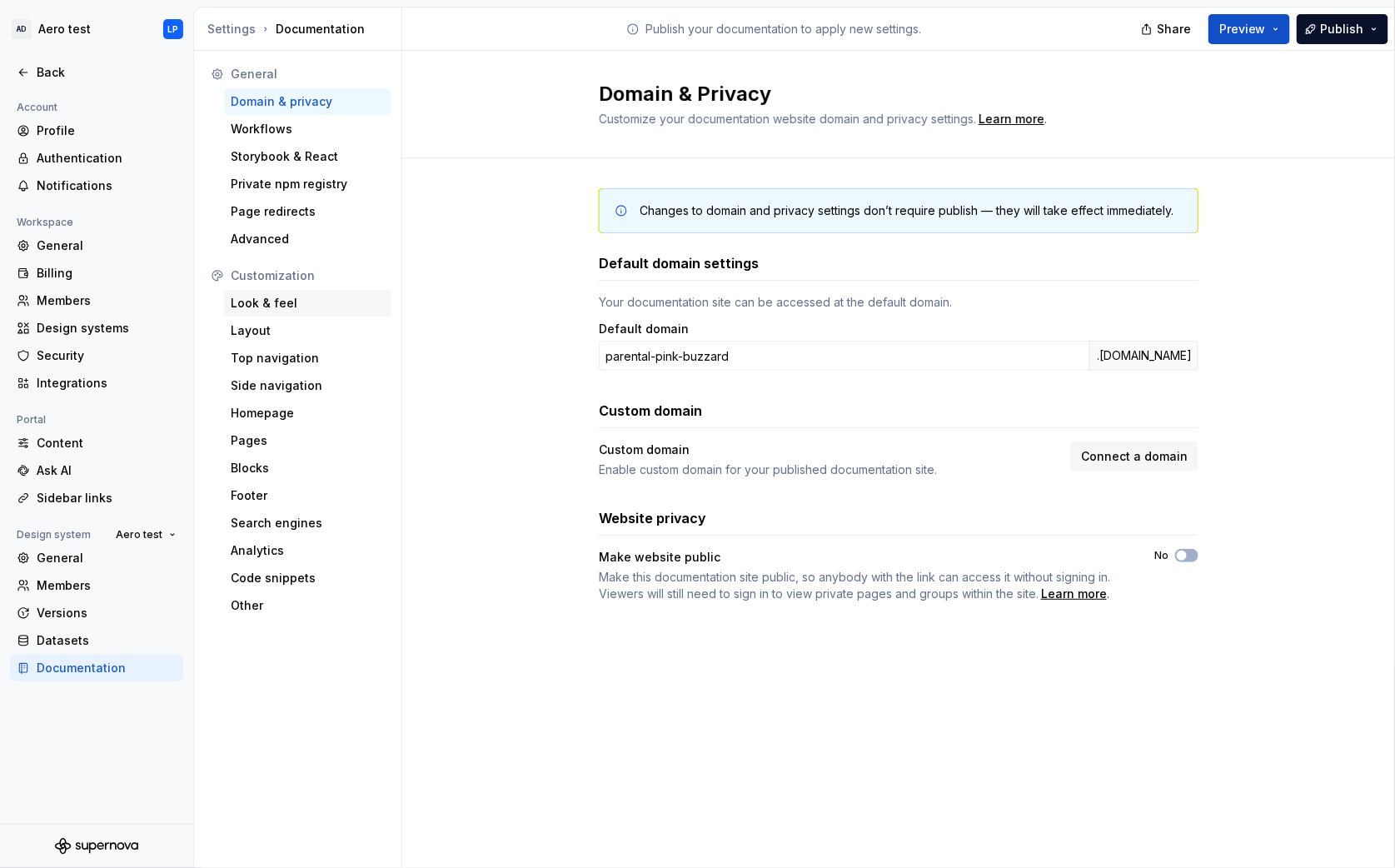
click at [268, 303] on div "Look & feel" at bounding box center [307, 304] width 154 height 17
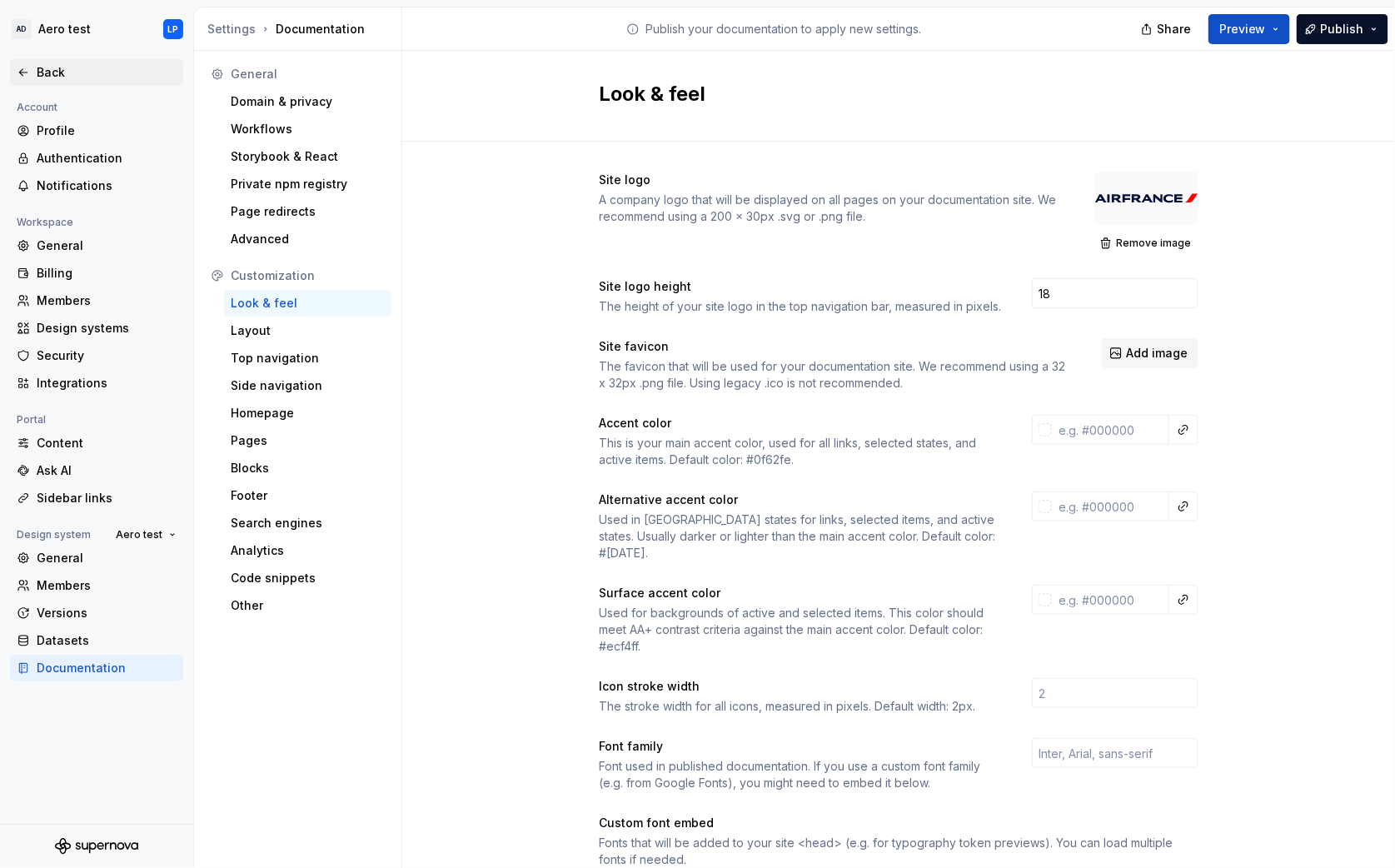
click at [44, 71] on div "Back" at bounding box center [106, 73] width 140 height 17
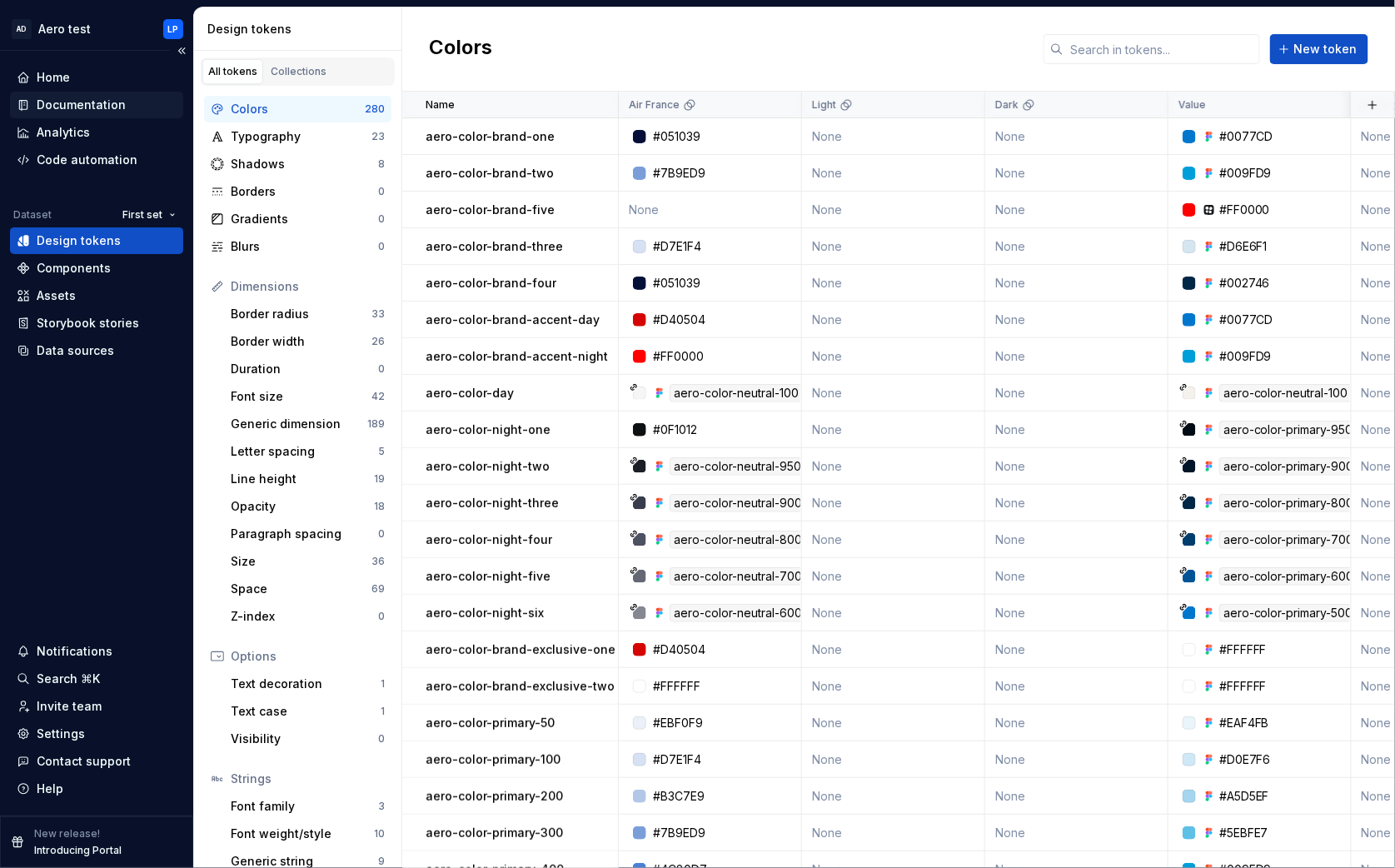
click at [95, 102] on div "Documentation" at bounding box center [82, 105] width 89 height 17
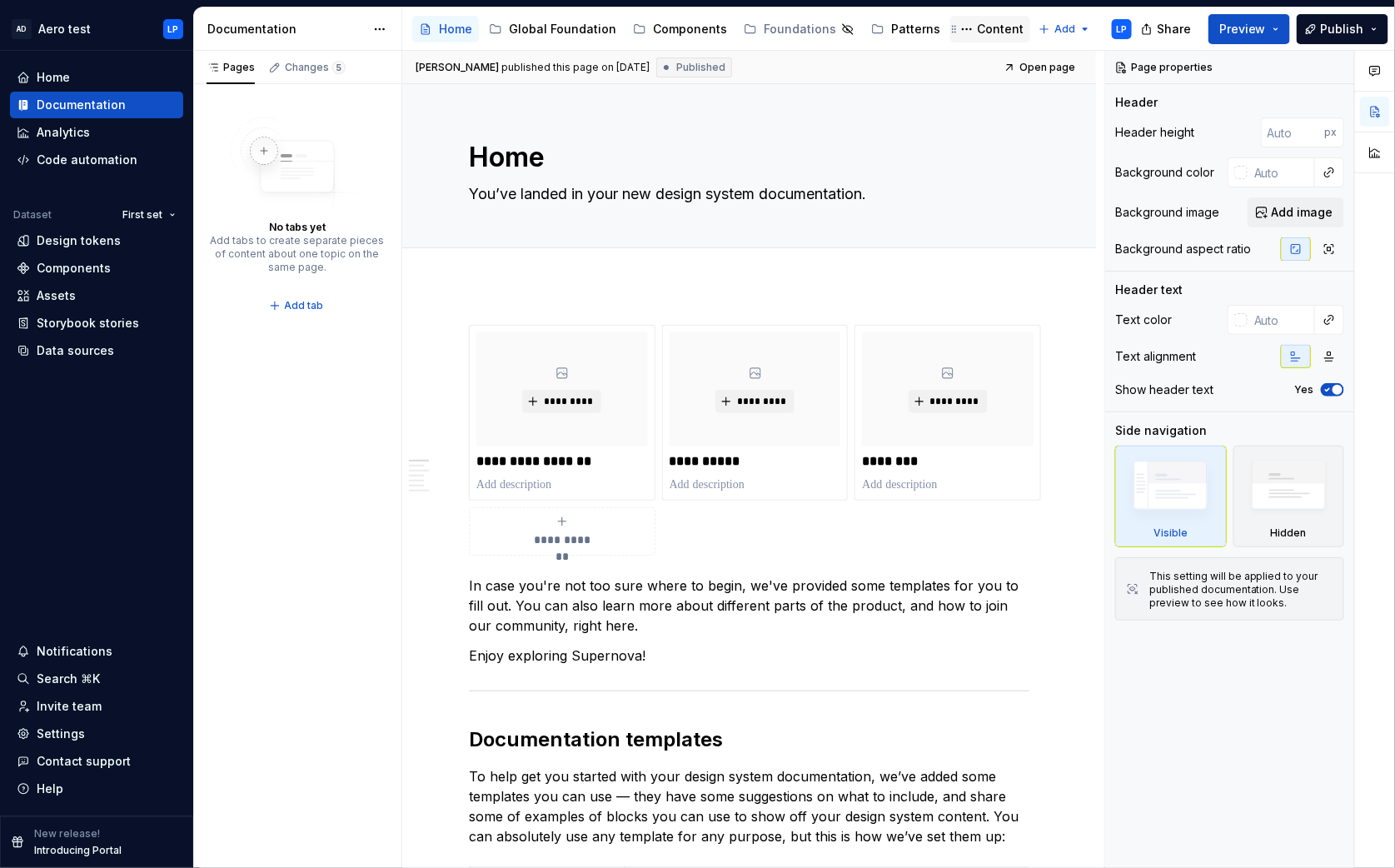
click at [976, 28] on div "Content" at bounding box center [999, 29] width 46 height 17
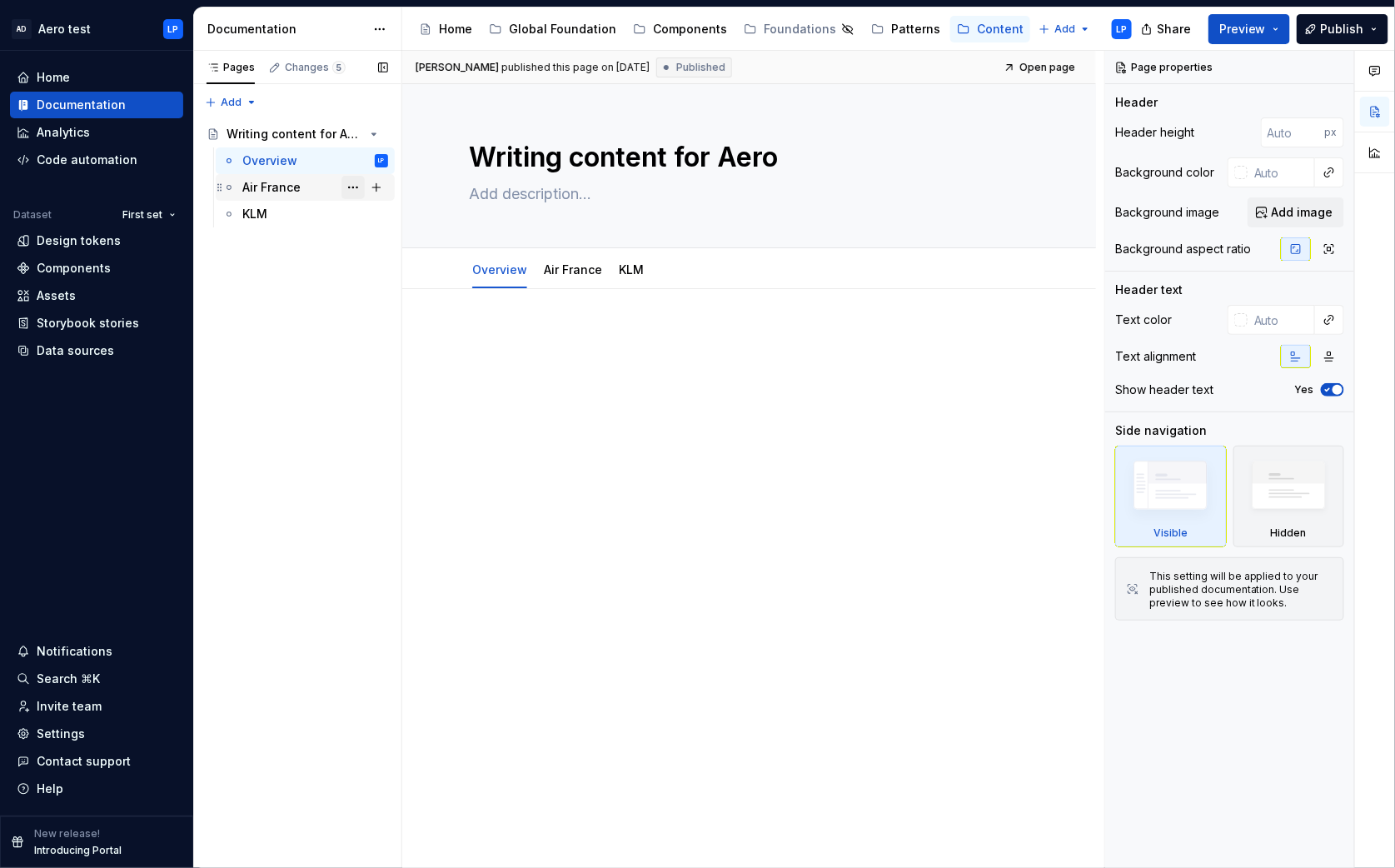
click at [355, 187] on button "Page tree" at bounding box center [353, 187] width 24 height 24
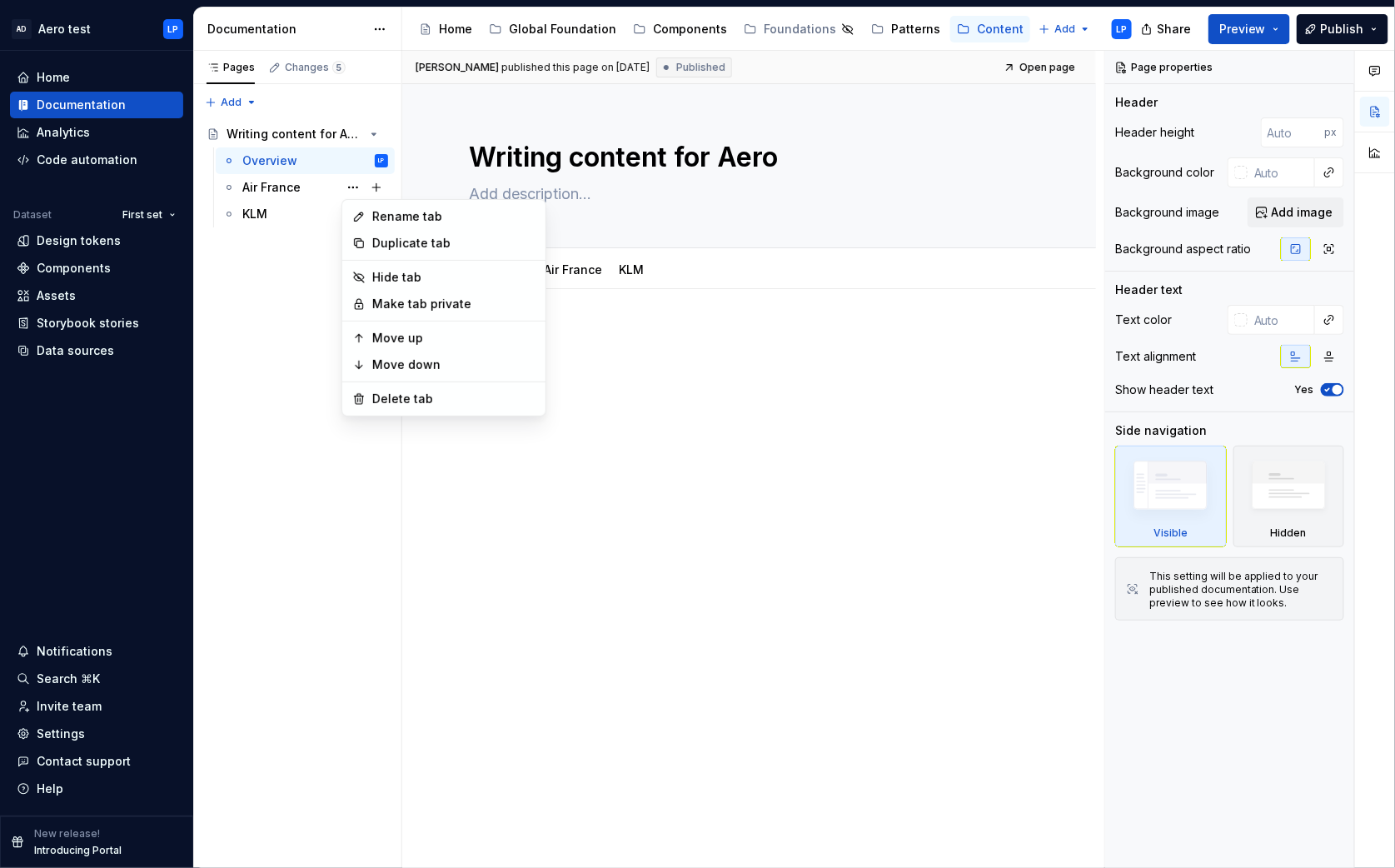
click at [703, 392] on html "AD Aero test LP Home Documentation Analytics Code automation Dataset First set …" at bounding box center [698, 434] width 1395 height 868
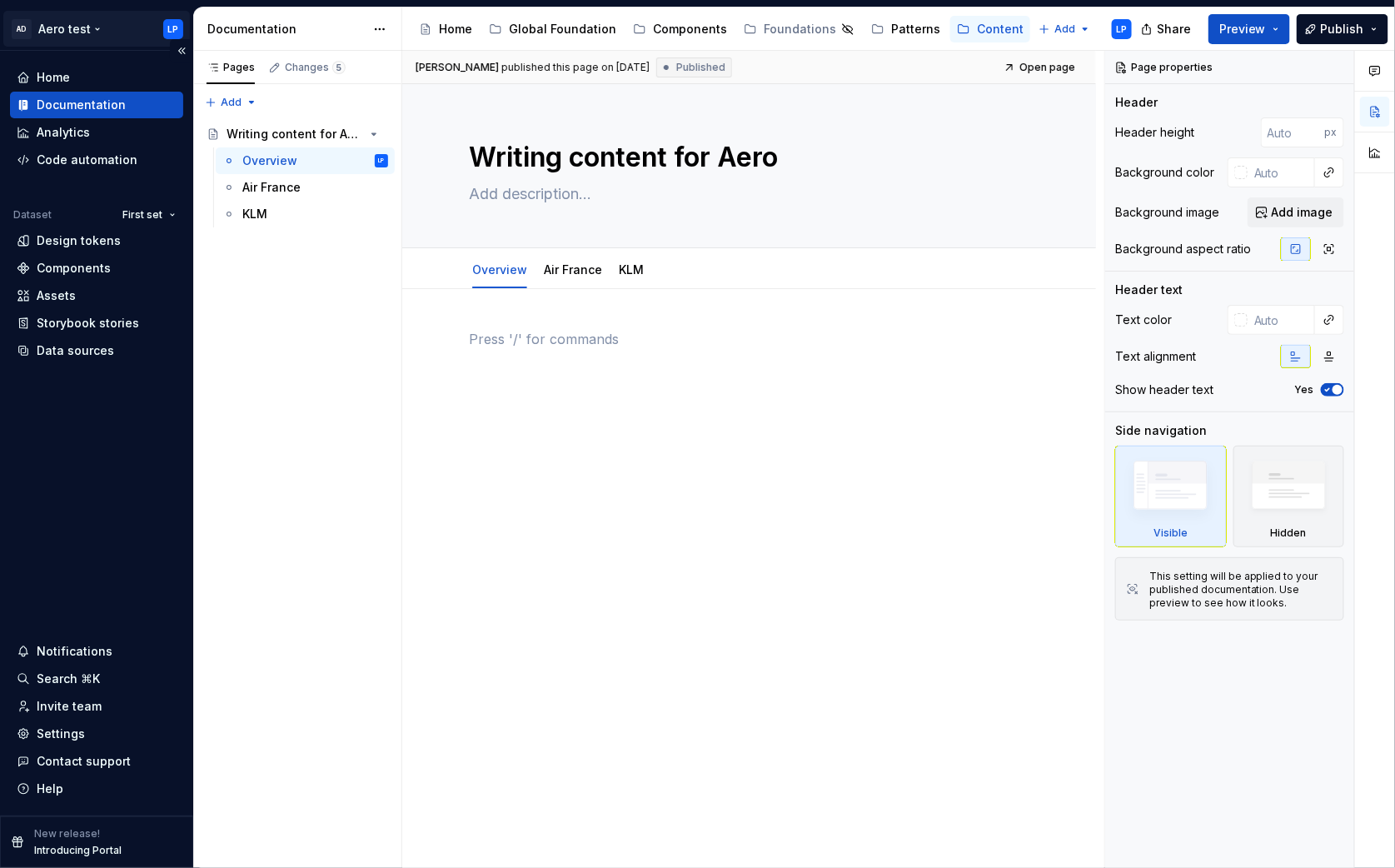
click at [89, 28] on html "AD Aero test LP Home Documentation Analytics Code automation Dataset First set …" at bounding box center [698, 434] width 1395 height 868
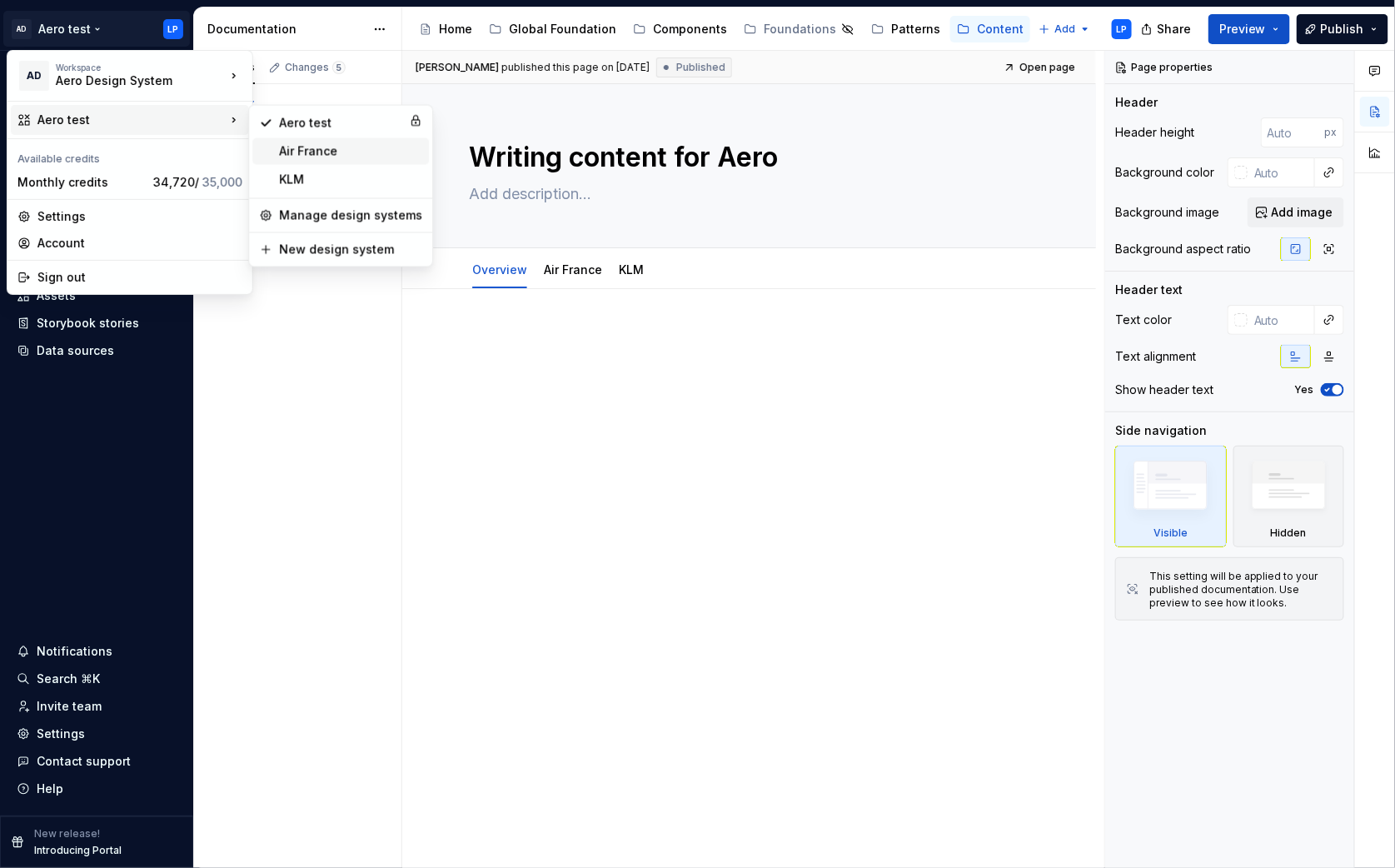
click at [358, 156] on div "Air France" at bounding box center [350, 152] width 143 height 17
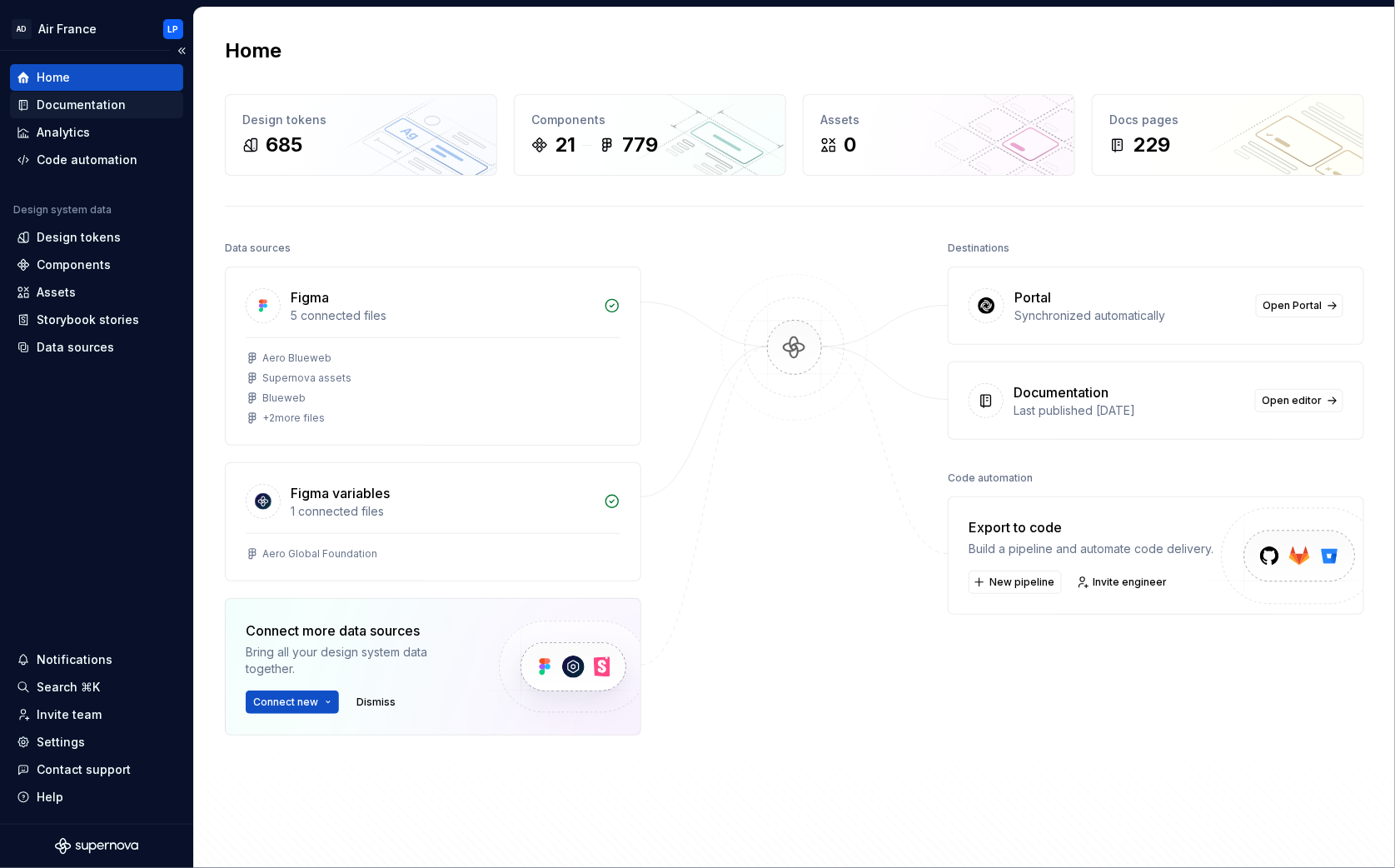
click at [88, 106] on div "Documentation" at bounding box center [82, 105] width 89 height 17
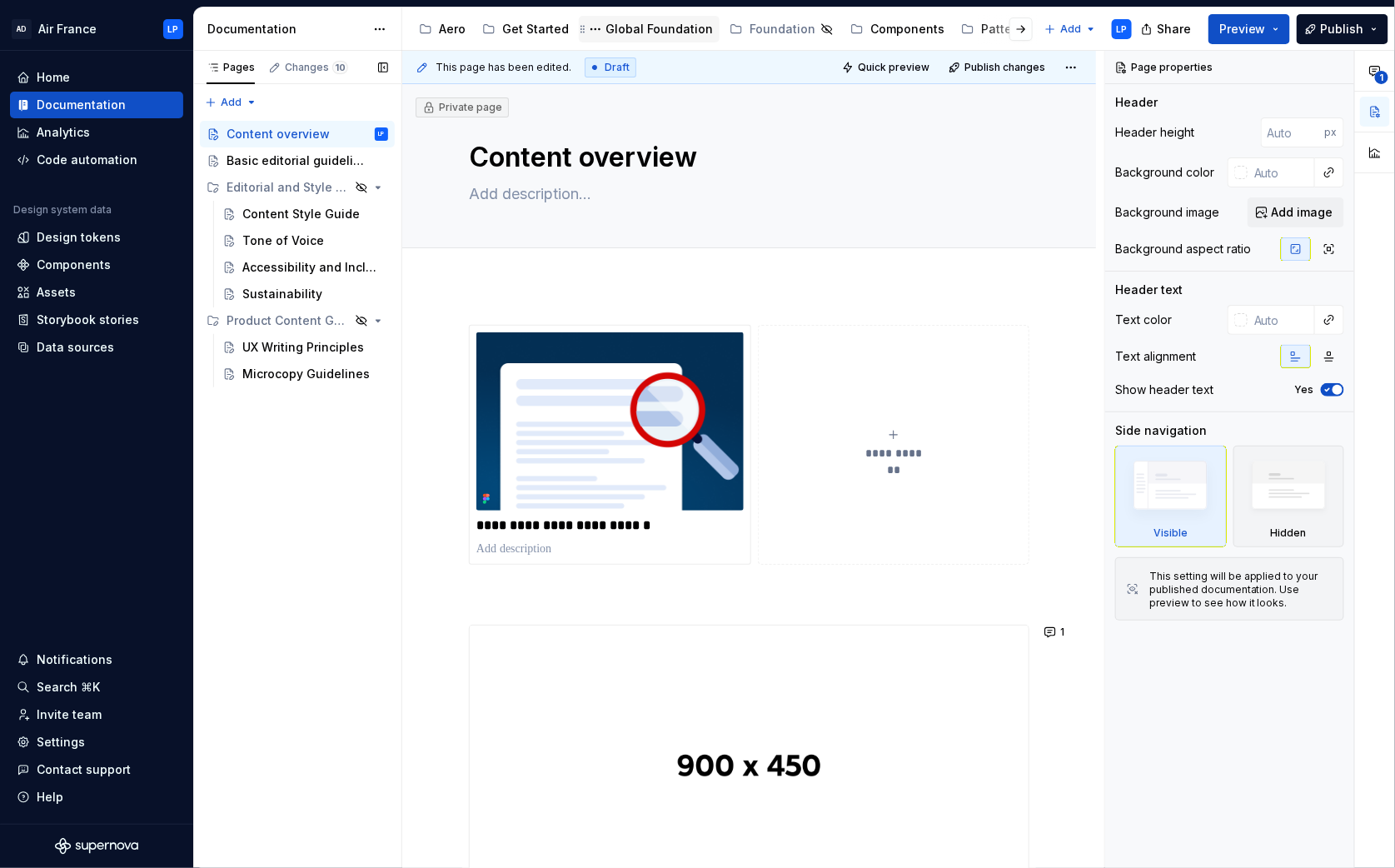
click at [645, 31] on div "Global Foundation" at bounding box center [659, 29] width 107 height 17
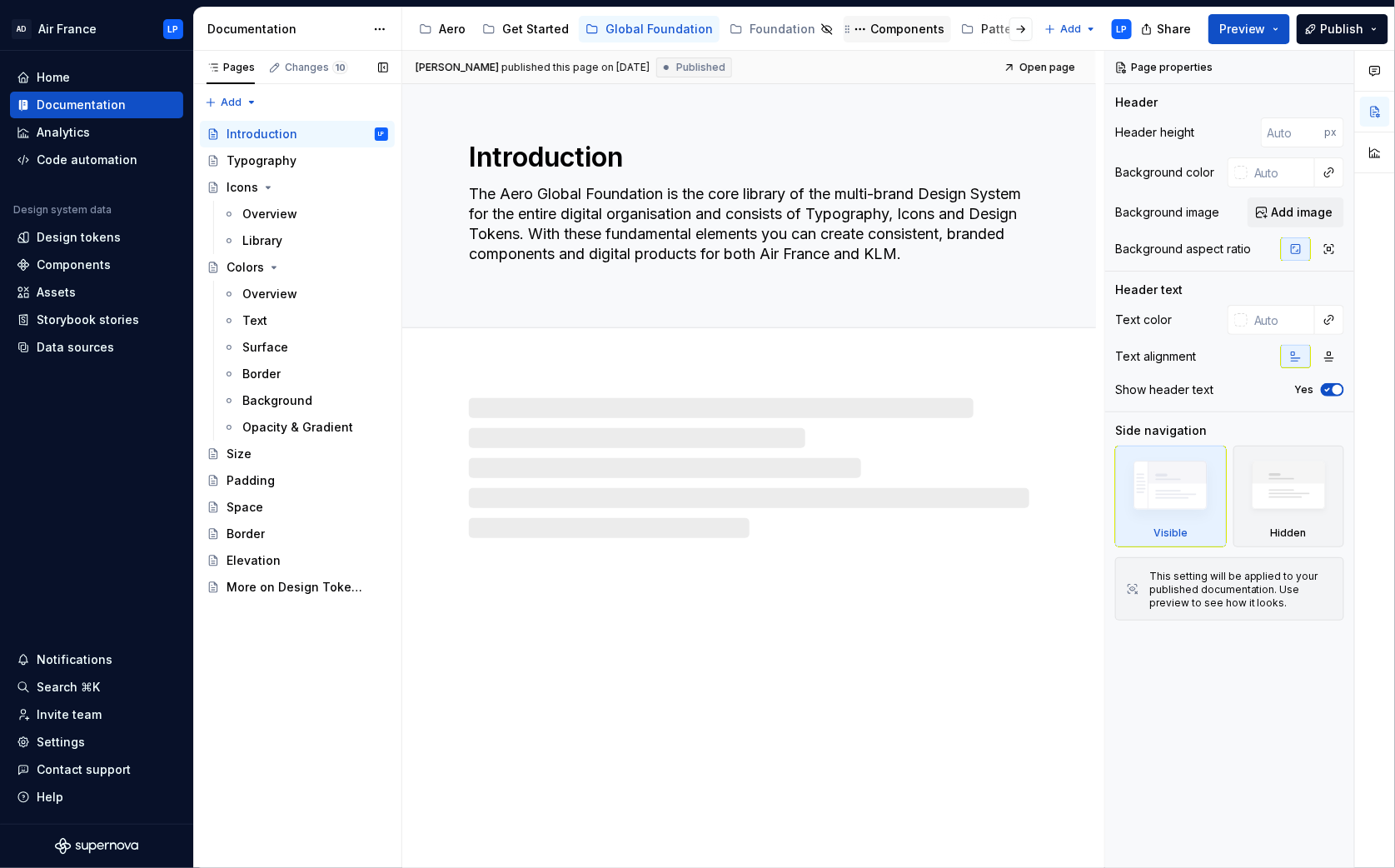
click at [901, 24] on div "Components" at bounding box center [907, 29] width 74 height 17
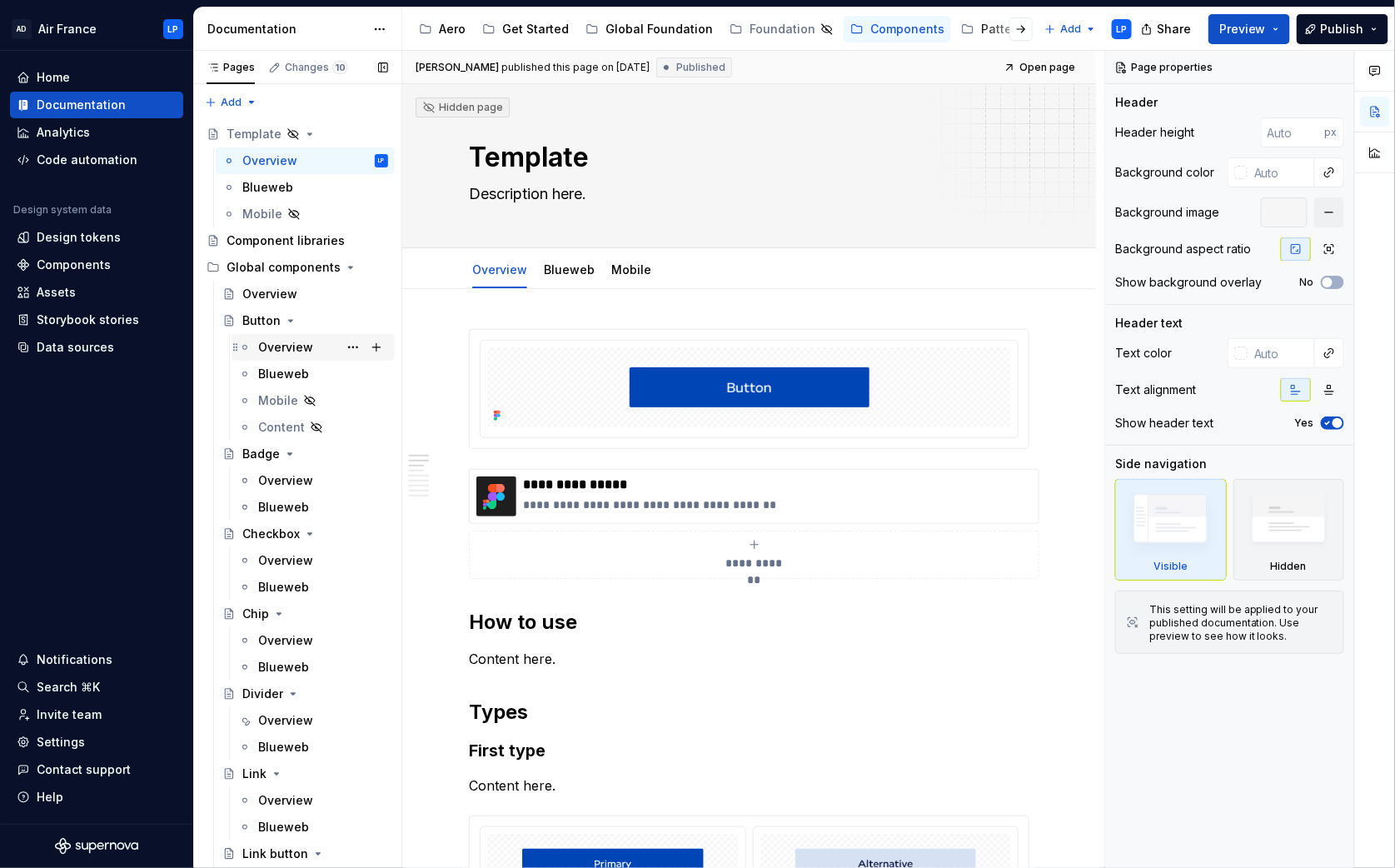
click at [288, 350] on div "Overview" at bounding box center [286, 347] width 55 height 17
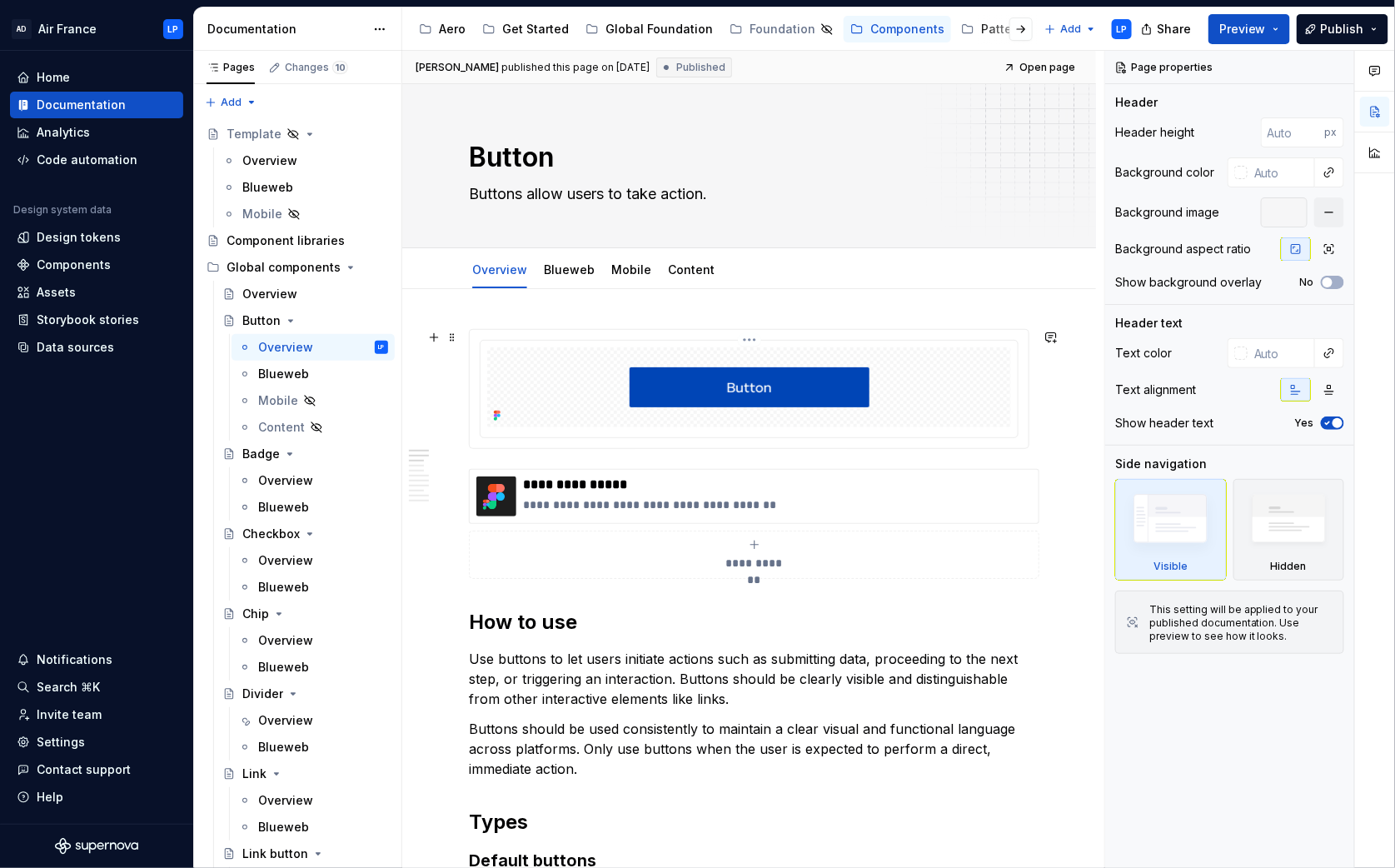
click at [926, 398] on div at bounding box center [749, 387] width 524 height 80
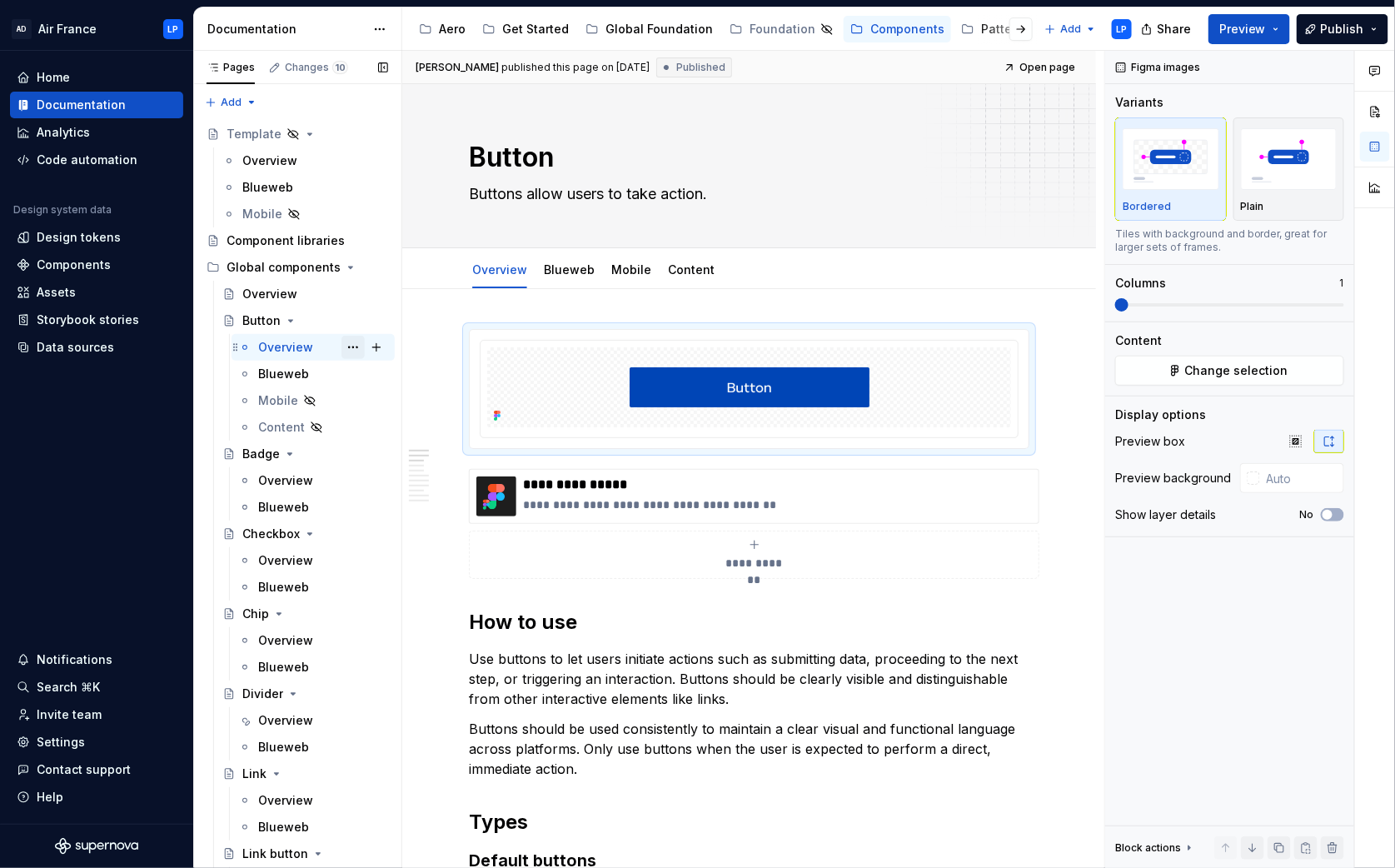
click at [348, 351] on button "Page tree" at bounding box center [353, 347] width 24 height 24
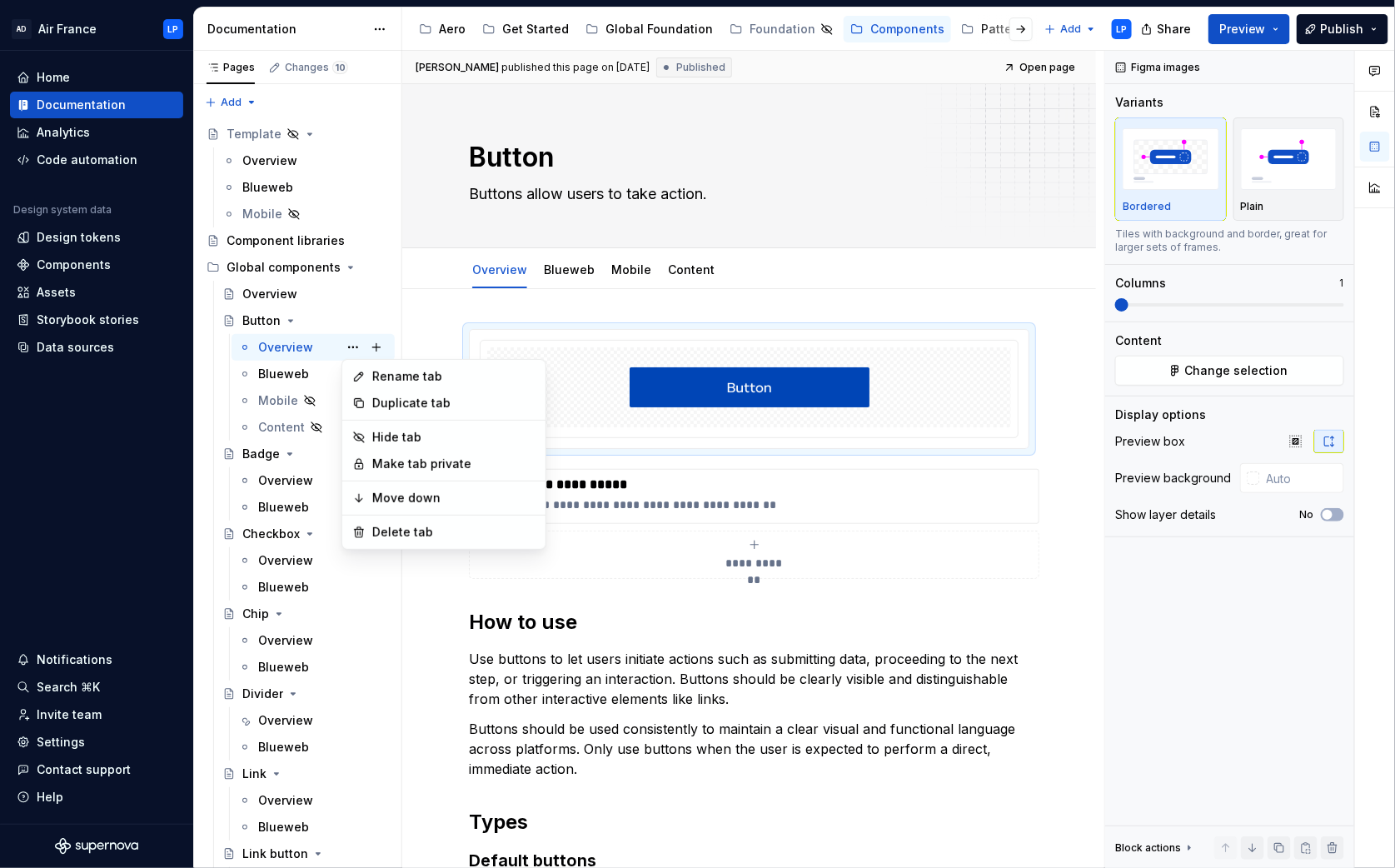
click at [969, 301] on html "AD Air France LP Home Documentation Analytics Code automation Design system dat…" at bounding box center [698, 434] width 1395 height 868
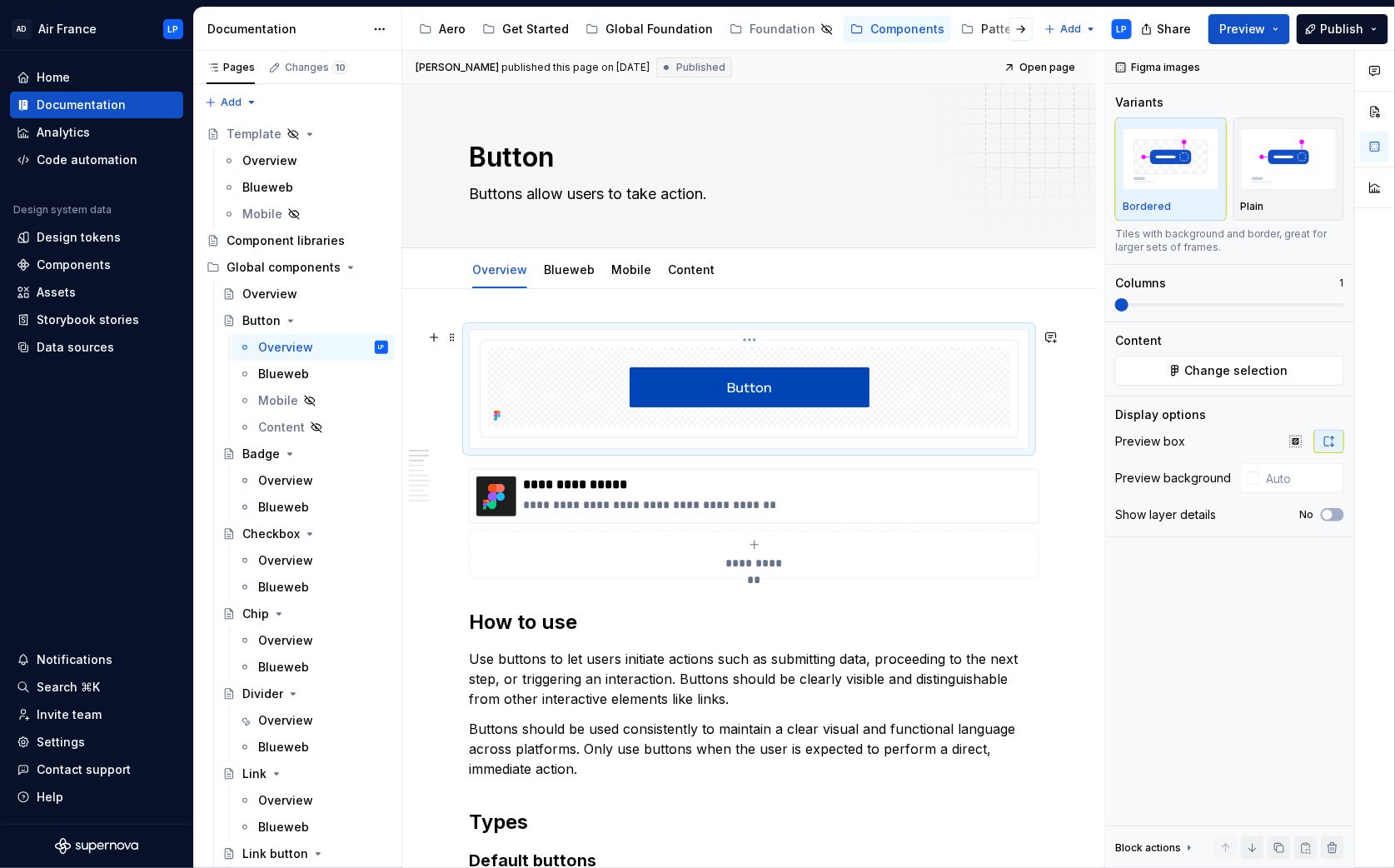
click at [878, 383] on img at bounding box center [749, 387] width 333 height 80
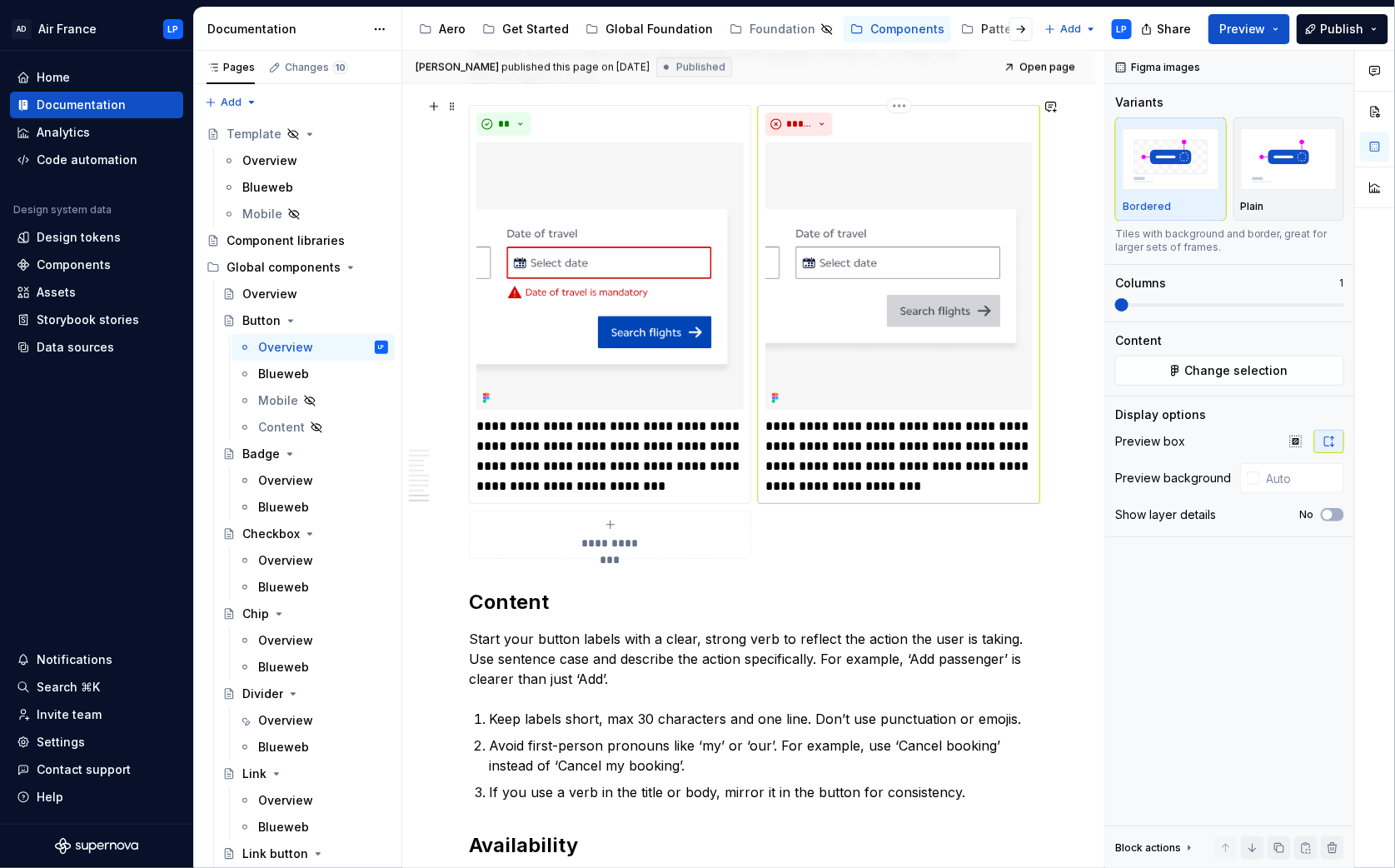
scroll to position [3460, 0]
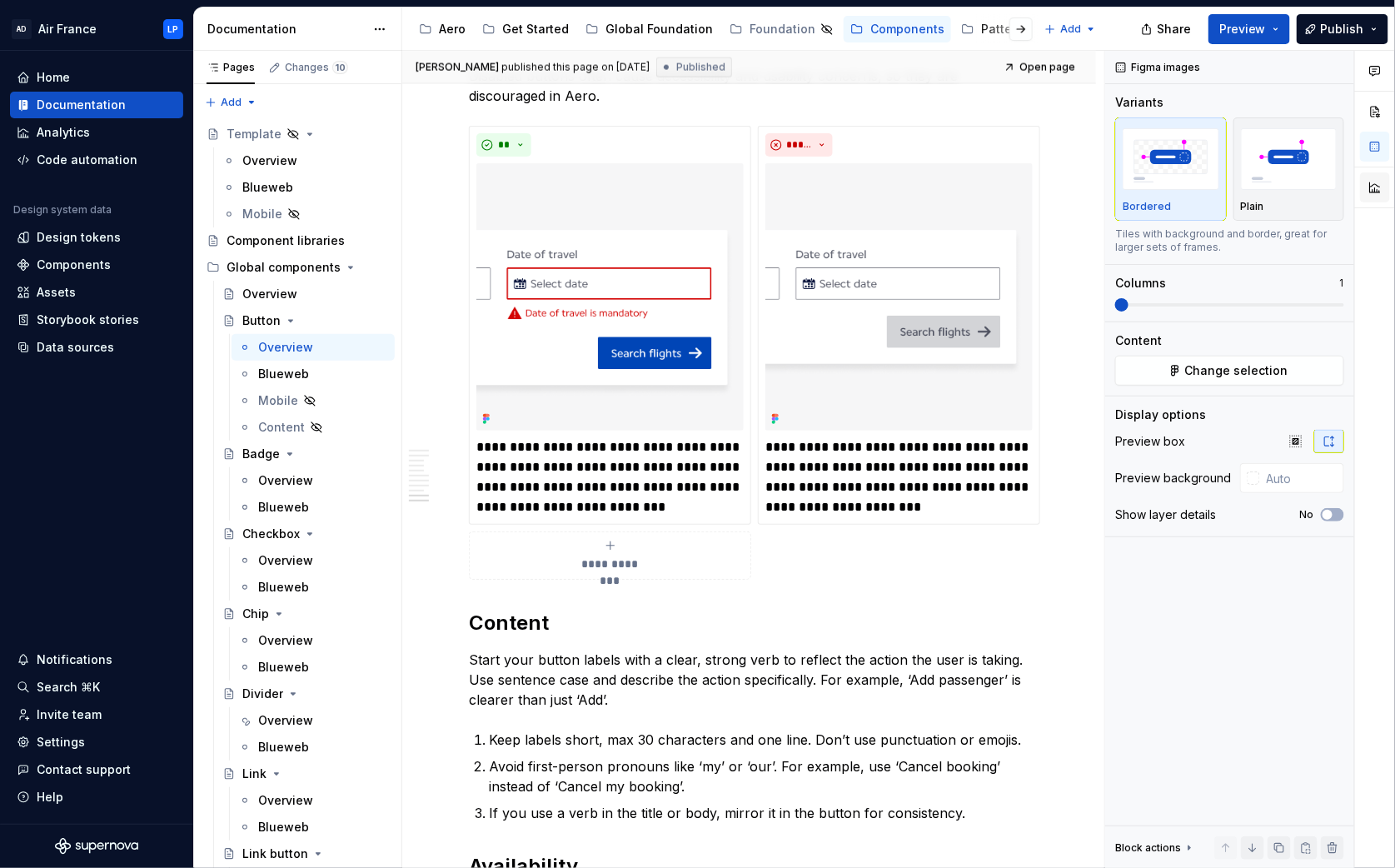
type textarea "*"
